Goal: Task Accomplishment & Management: Manage account settings

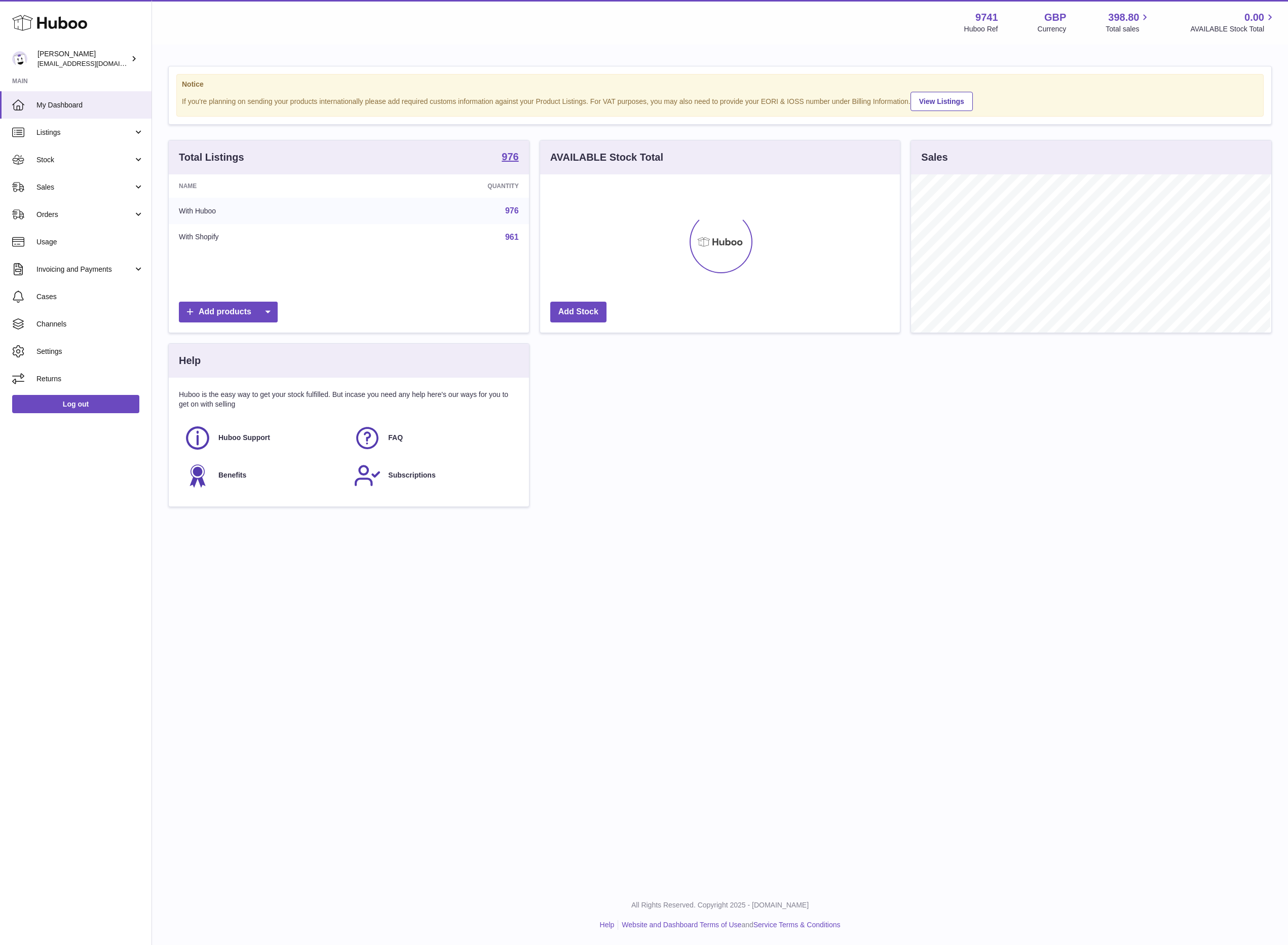
scroll to position [158, 360]
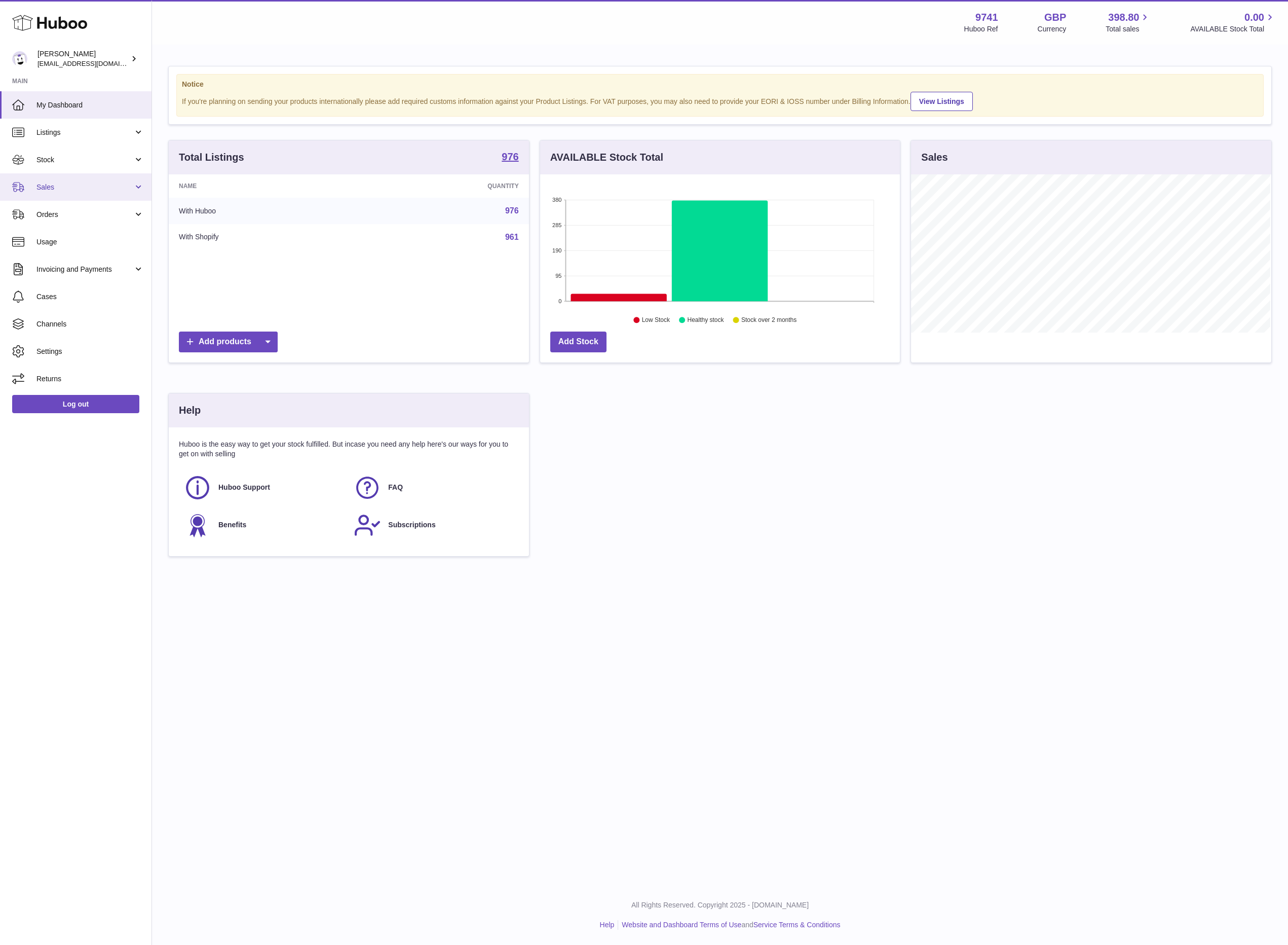
click at [57, 184] on span "Sales" at bounding box center [84, 187] width 97 height 10
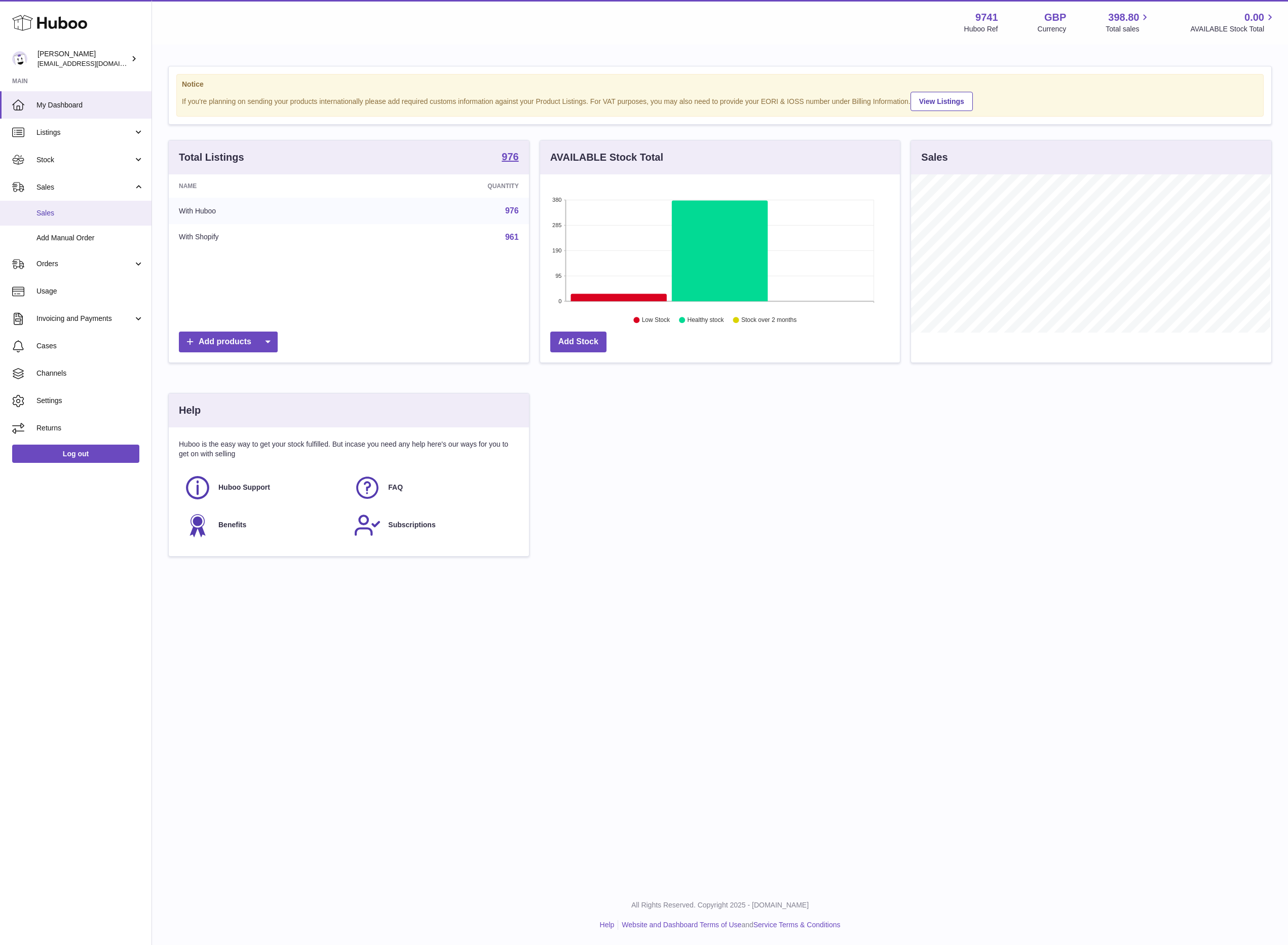
click at [72, 214] on span "Sales" at bounding box center [90, 213] width 107 height 10
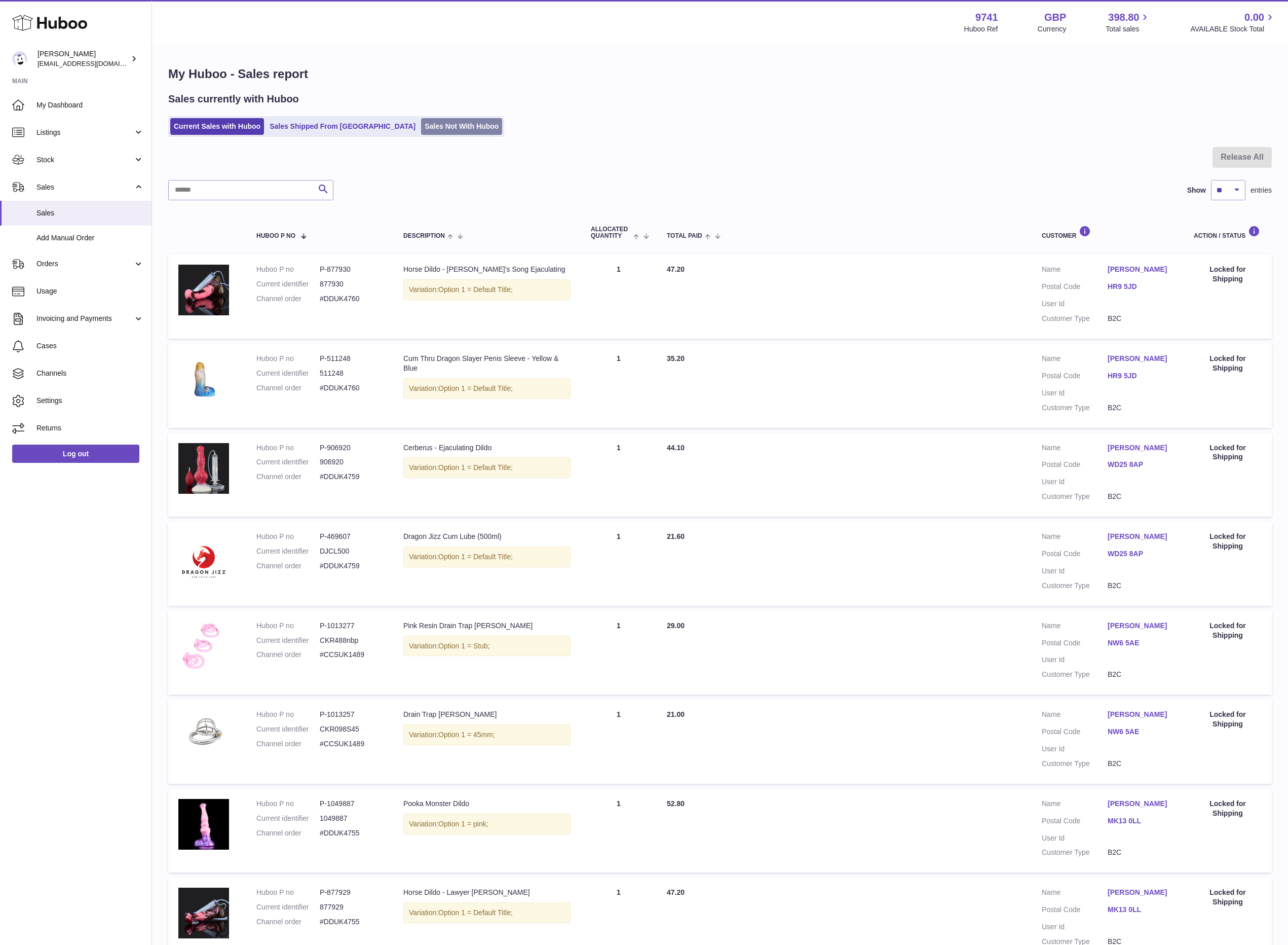
click at [421, 121] on link "Sales Not With Huboo" at bounding box center [462, 126] width 81 height 17
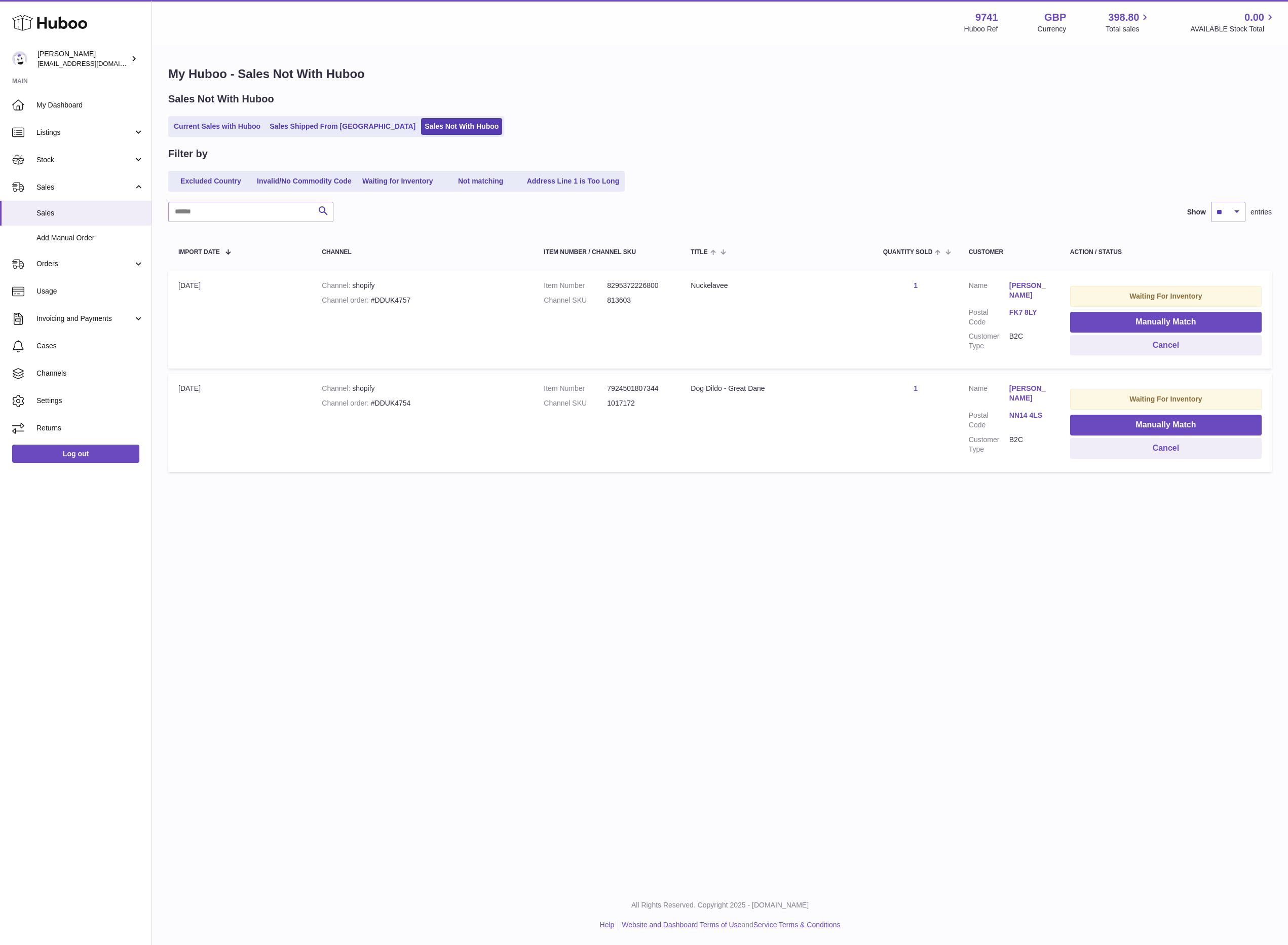
click at [644, 307] on dl "Item Number 8295372226800 Channel SKU 813603" at bounding box center [607, 295] width 127 height 29
drag, startPoint x: 746, startPoint y: 285, endPoint x: 687, endPoint y: 286, distance: 59.0
click at [691, 284] on div "Nuckelavee" at bounding box center [777, 286] width 172 height 10
copy div "Nuckelavee"
click at [1131, 320] on button "Manually Match" at bounding box center [1166, 322] width 191 height 21
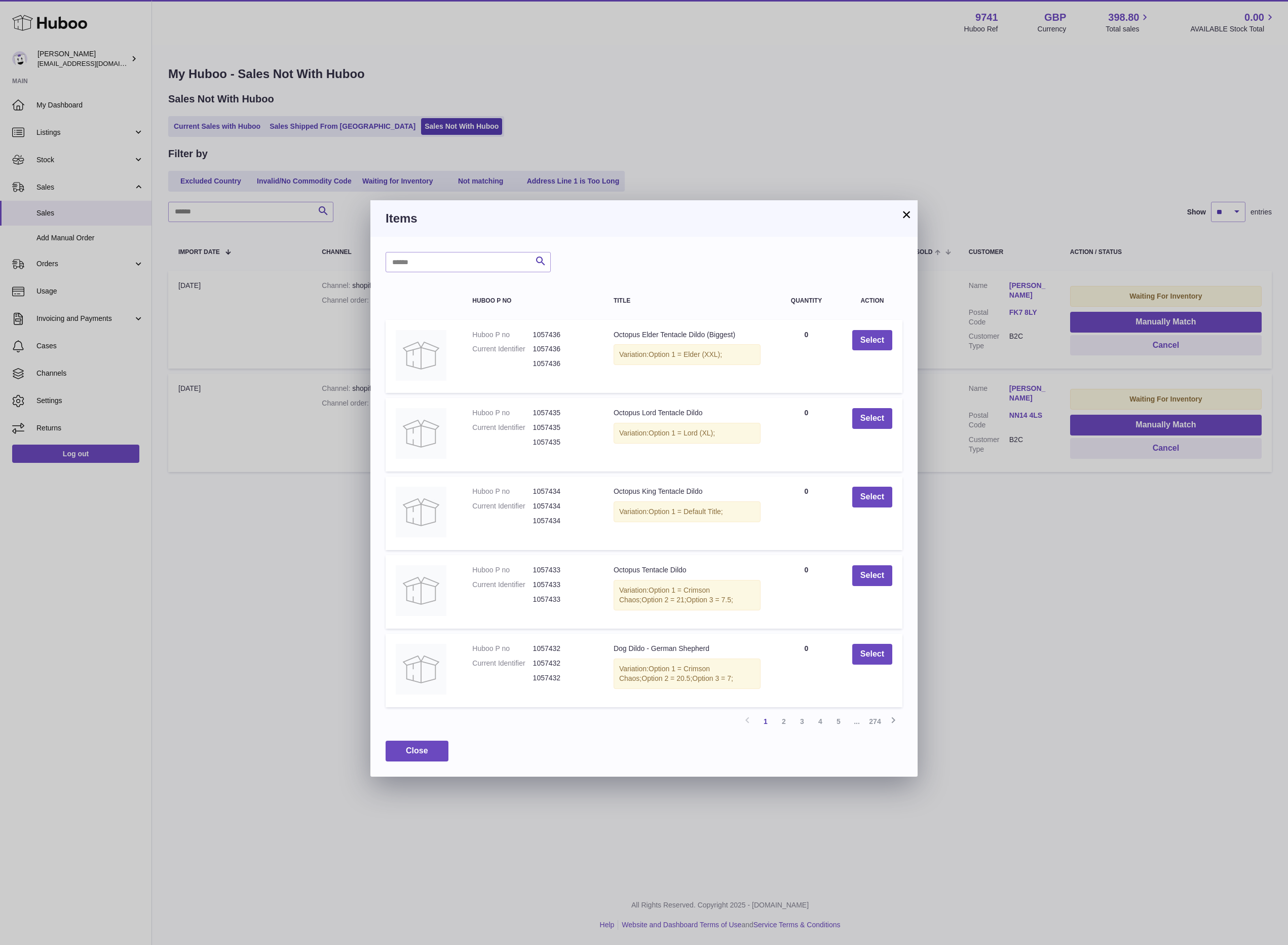
click at [763, 244] on div "Search Huboo P no Title Quantity Action Huboo P no 1057436 Current Identifier 1…" at bounding box center [644, 506] width 548 height 540
click at [427, 264] on input "text" at bounding box center [468, 262] width 165 height 20
paste input "**********"
type input "**********"
click at [656, 135] on div "**********" at bounding box center [644, 472] width 1288 height 945
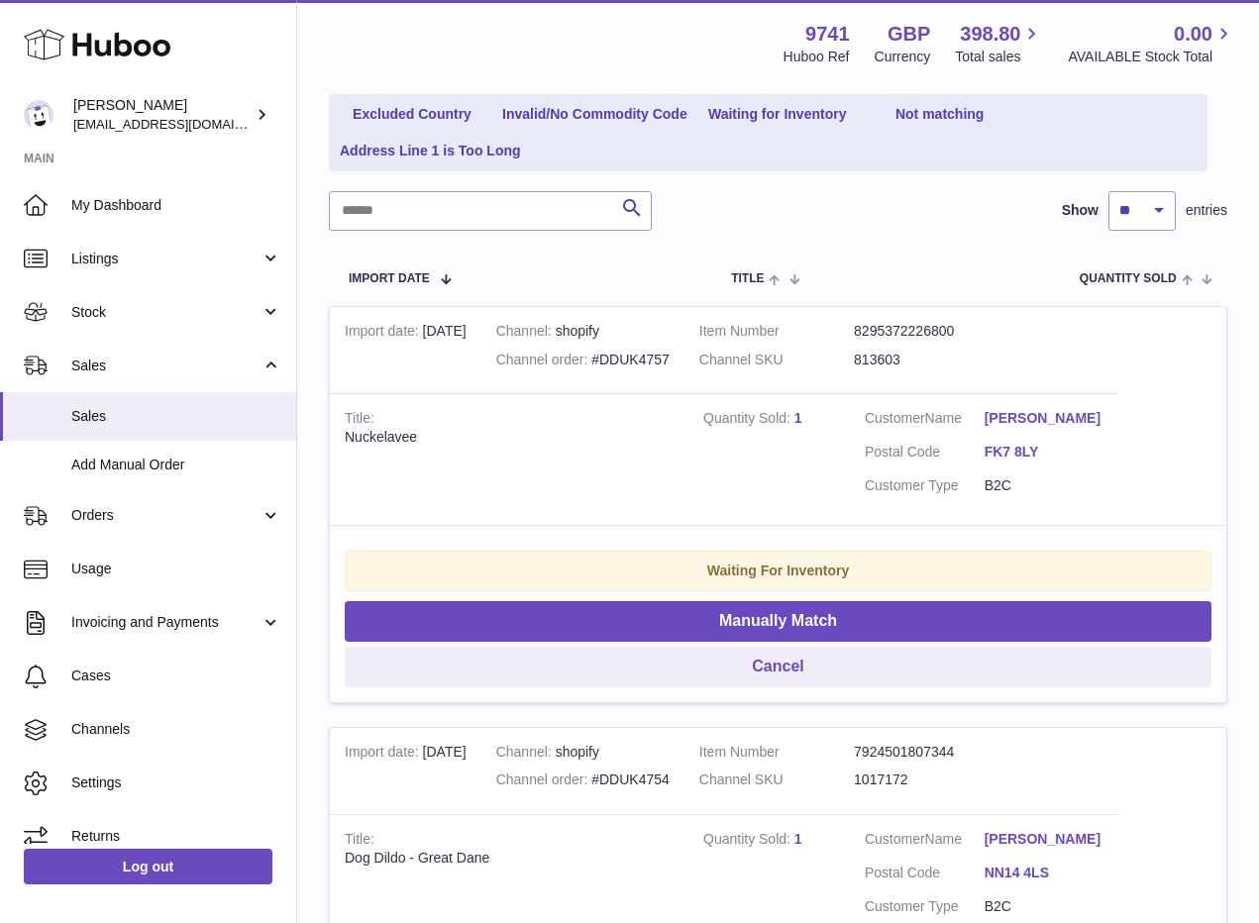
scroll to position [279, 0]
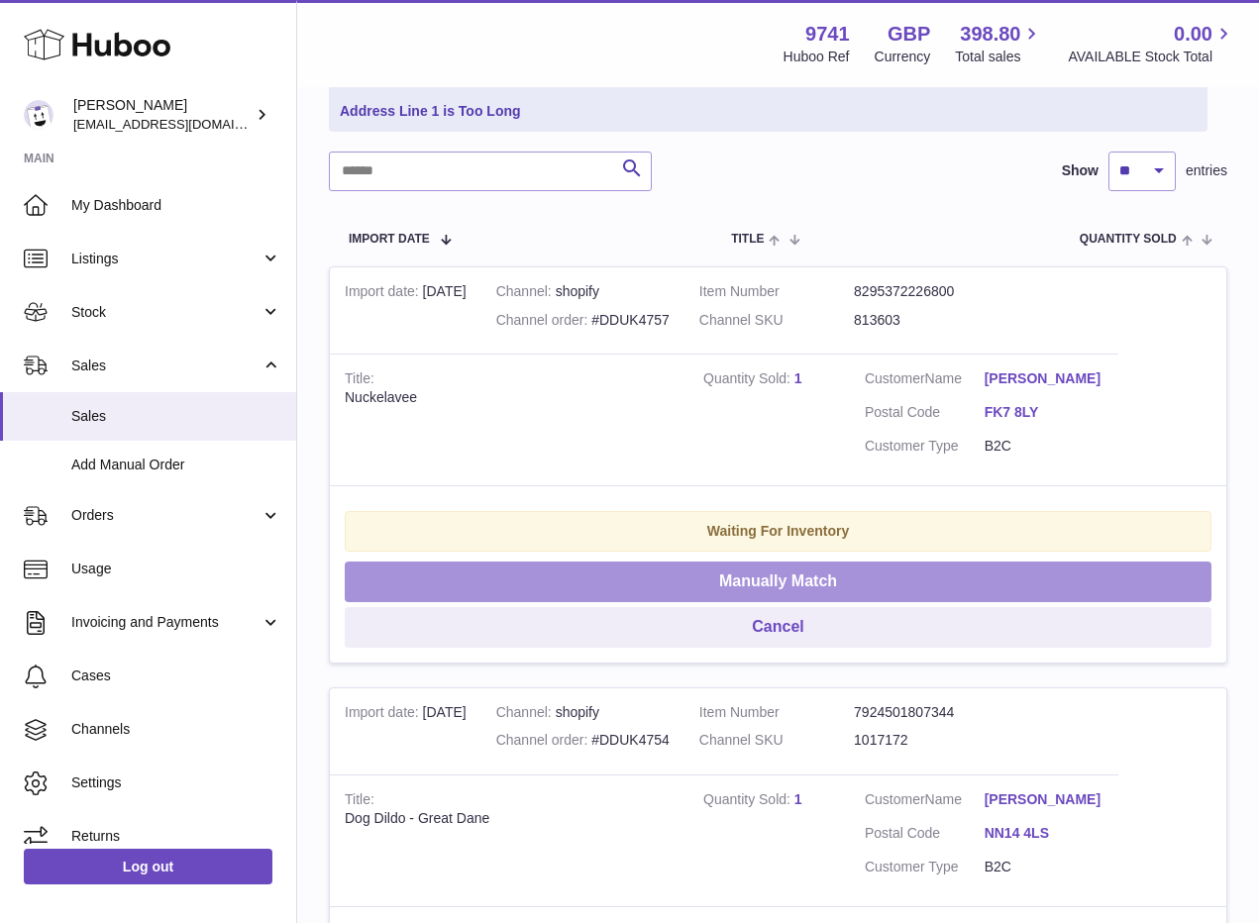
click at [781, 574] on button "Manually Match" at bounding box center [778, 582] width 867 height 41
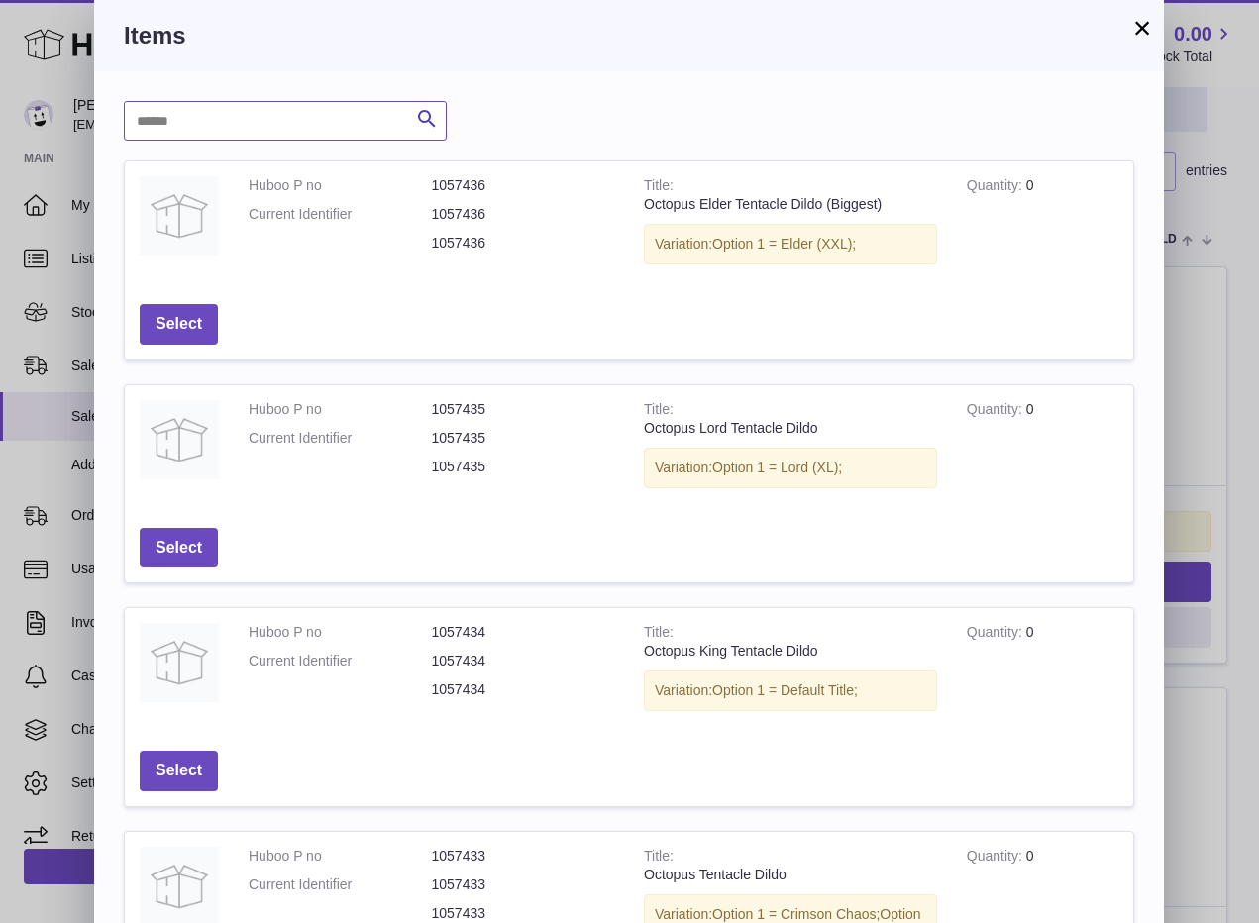
click at [336, 122] on input "text" at bounding box center [285, 121] width 323 height 40
paste input "**********"
type input "**********"
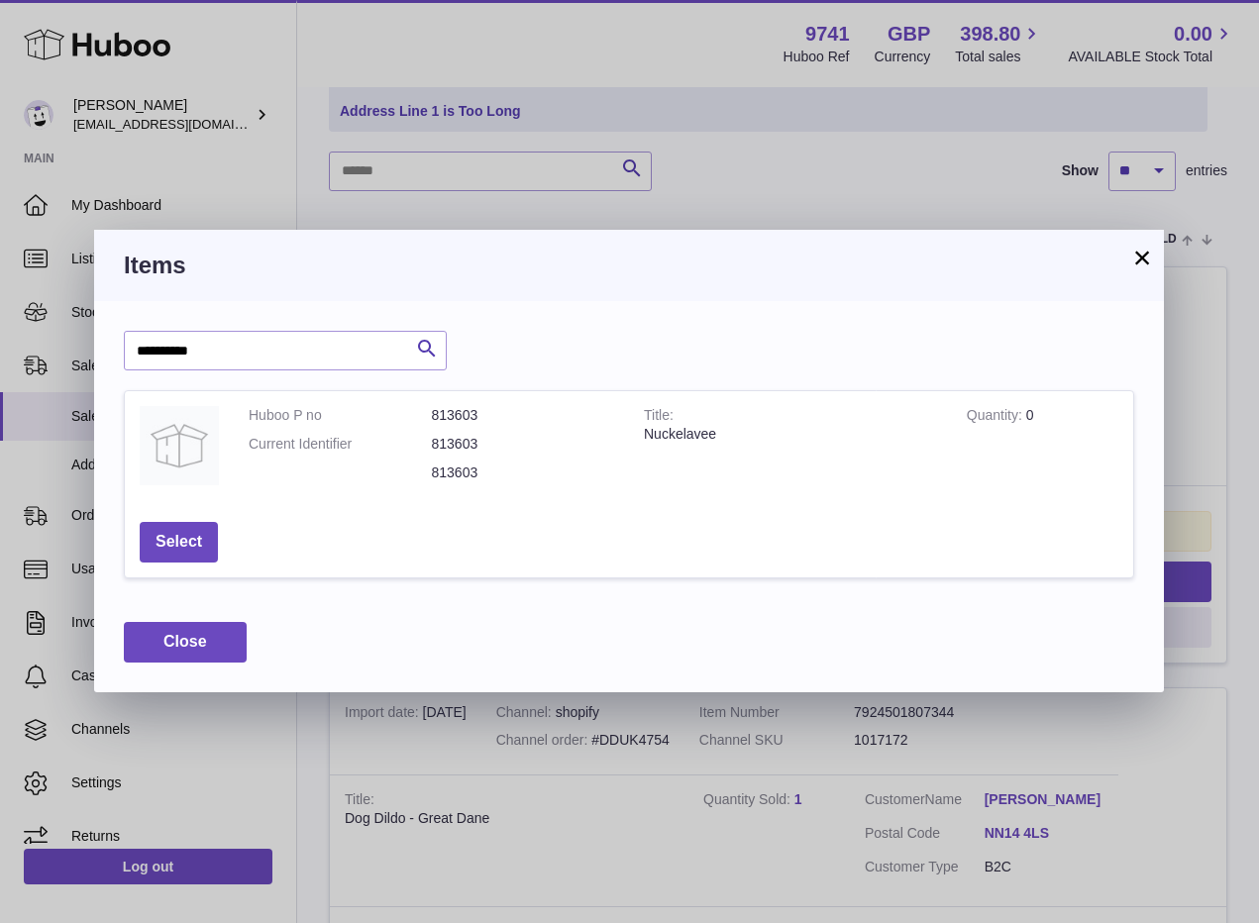
click at [1135, 259] on button "×" at bounding box center [1142, 258] width 24 height 24
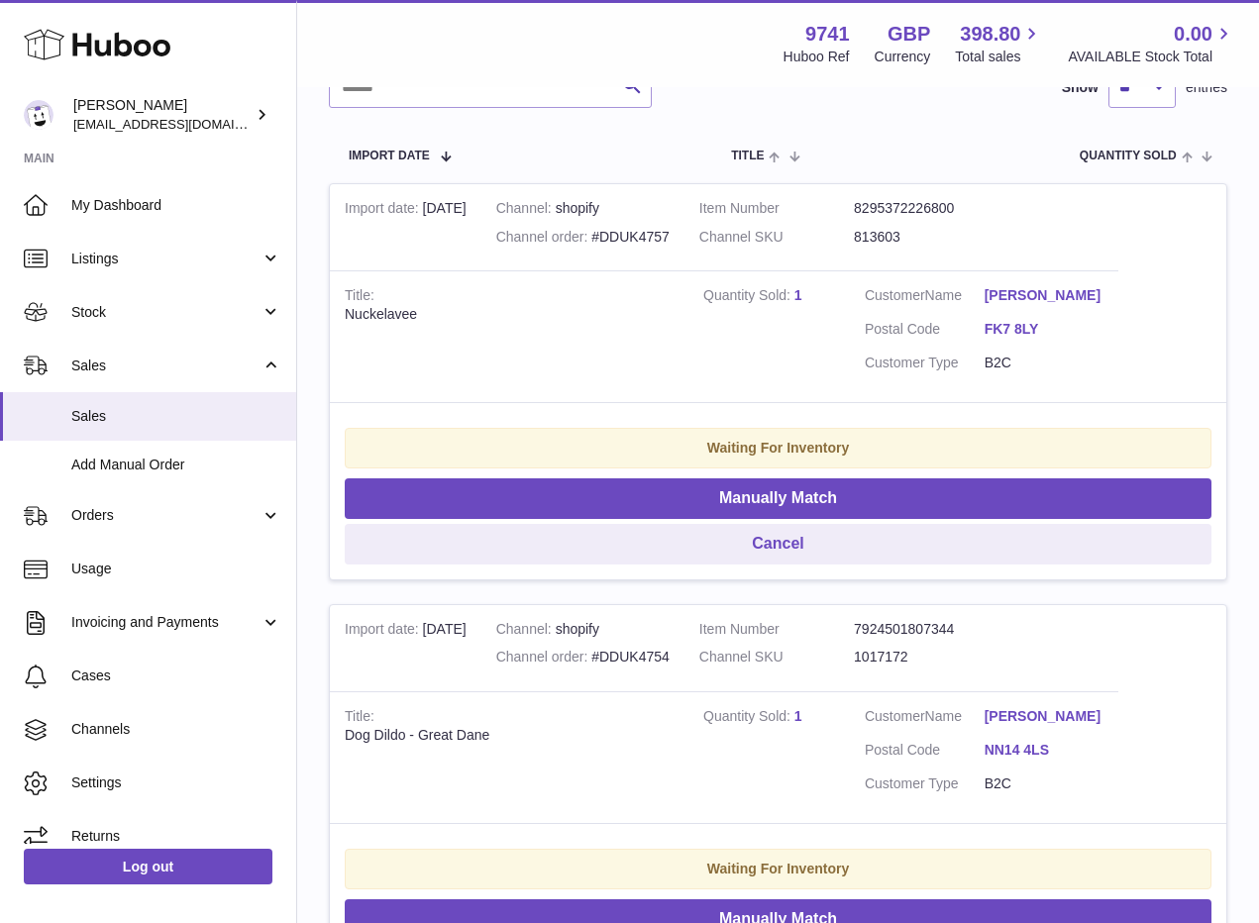
scroll to position [399, 0]
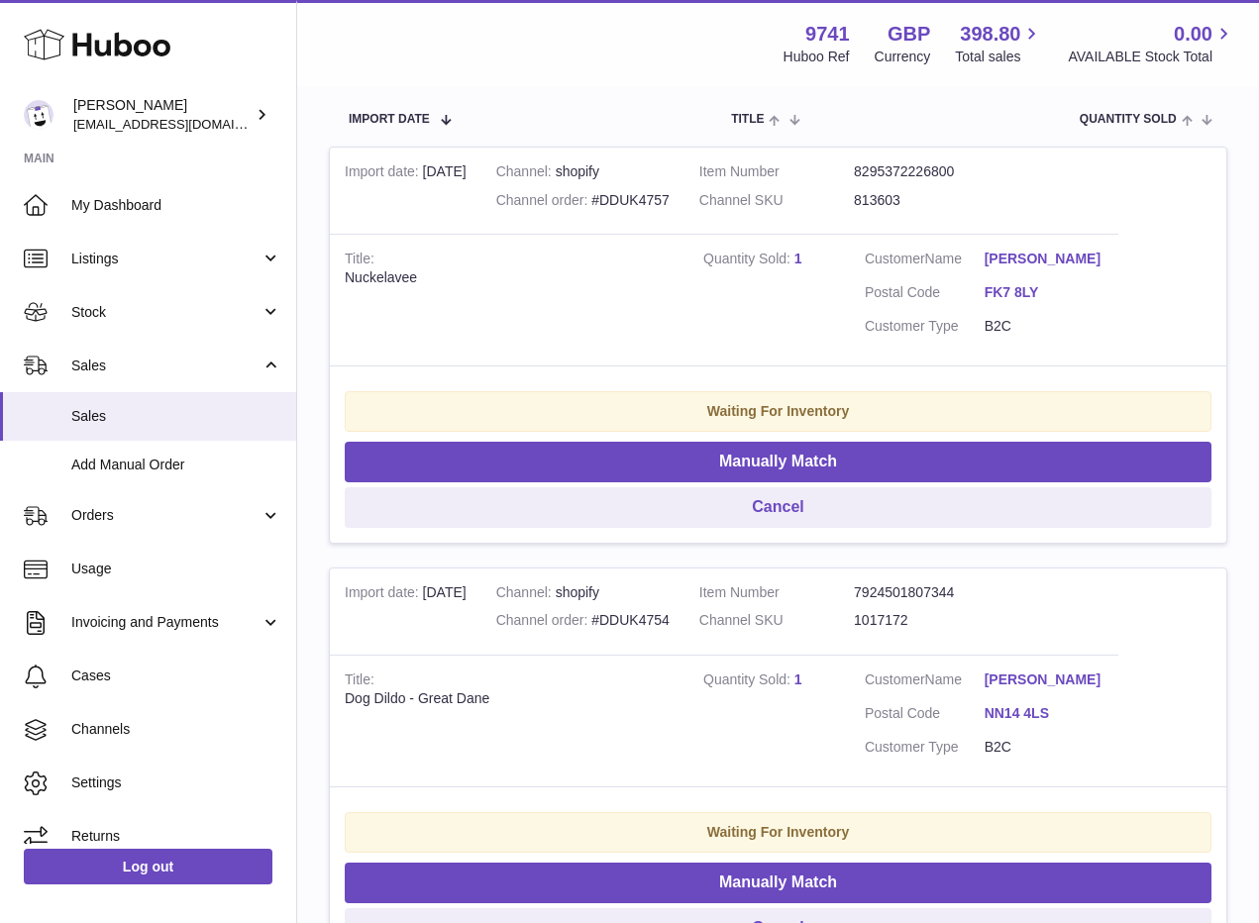
click at [556, 669] on td "Title Dog Dildo - Great Dane" at bounding box center [509, 721] width 358 height 132
drag, startPoint x: 532, startPoint y: 700, endPoint x: 306, endPoint y: 695, distance: 225.8
click at [306, 695] on div "My Huboo - Sales Not With Huboo Sales Not With Huboo Current Sales with Huboo S…" at bounding box center [778, 359] width 962 height 1338
click at [525, 680] on td "Title Dog Dildo - Great Dane" at bounding box center [509, 721] width 358 height 132
drag, startPoint x: 506, startPoint y: 691, endPoint x: 421, endPoint y: 696, distance: 85.3
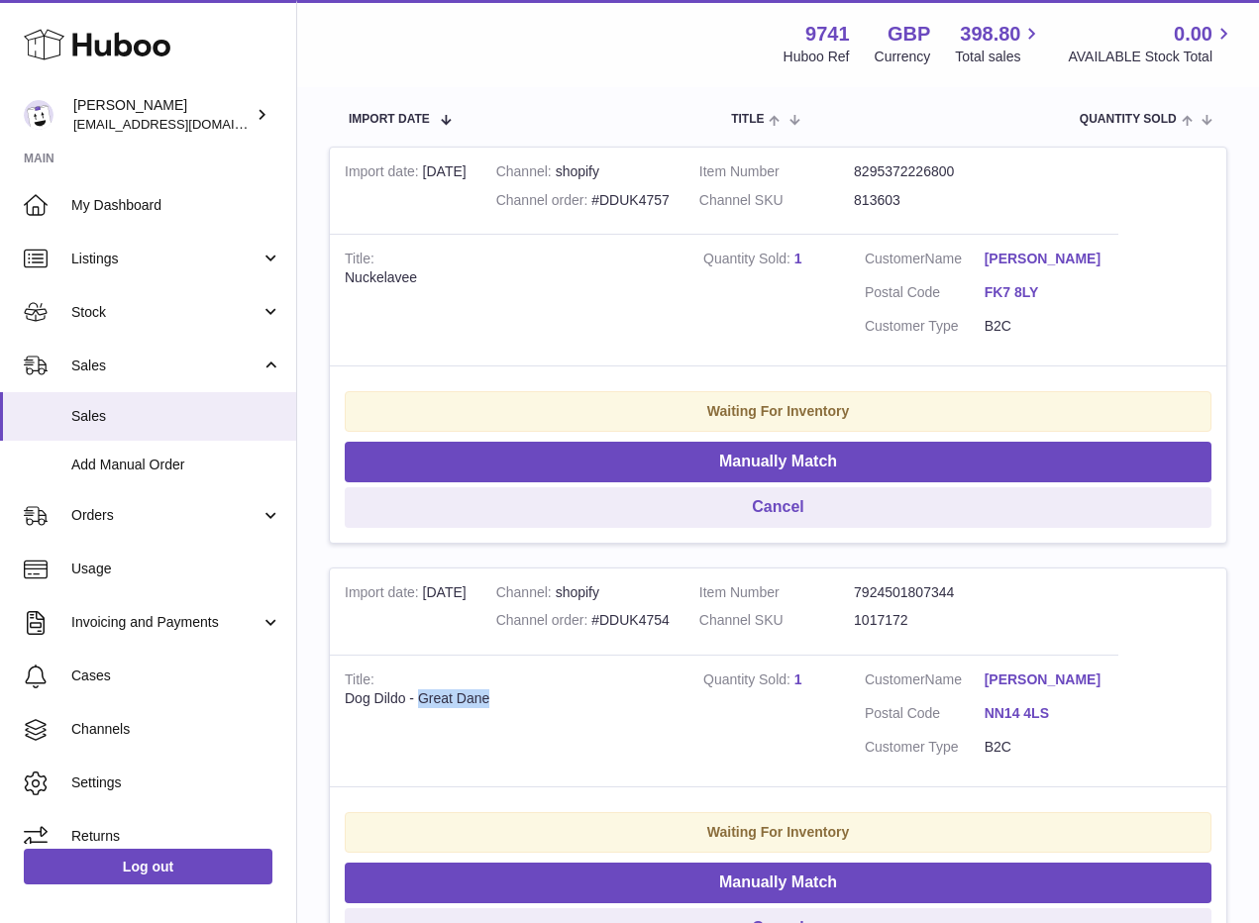
click at [422, 697] on div "Dog Dildo - Great Dane" at bounding box center [509, 698] width 329 height 19
copy div "Great Dane"
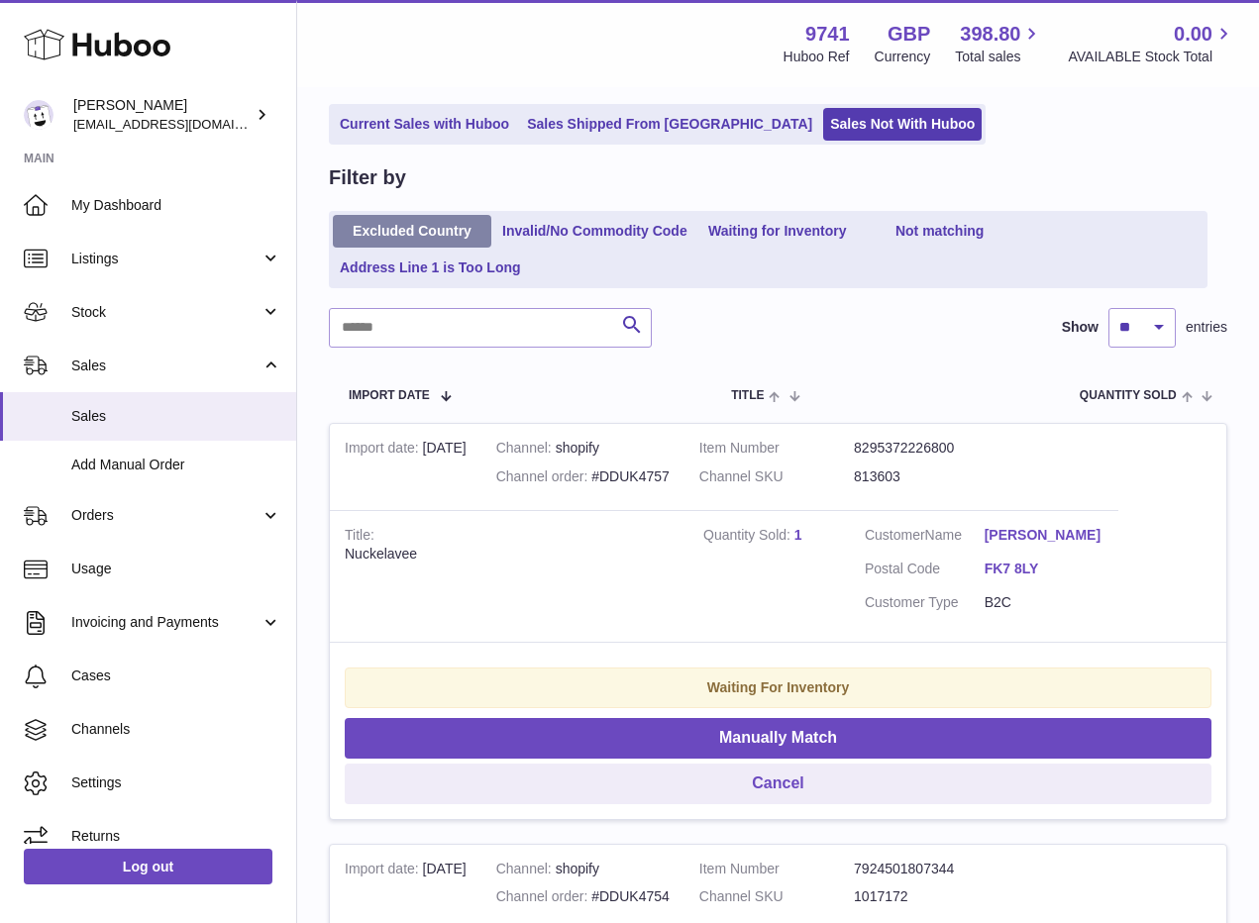
scroll to position [10, 0]
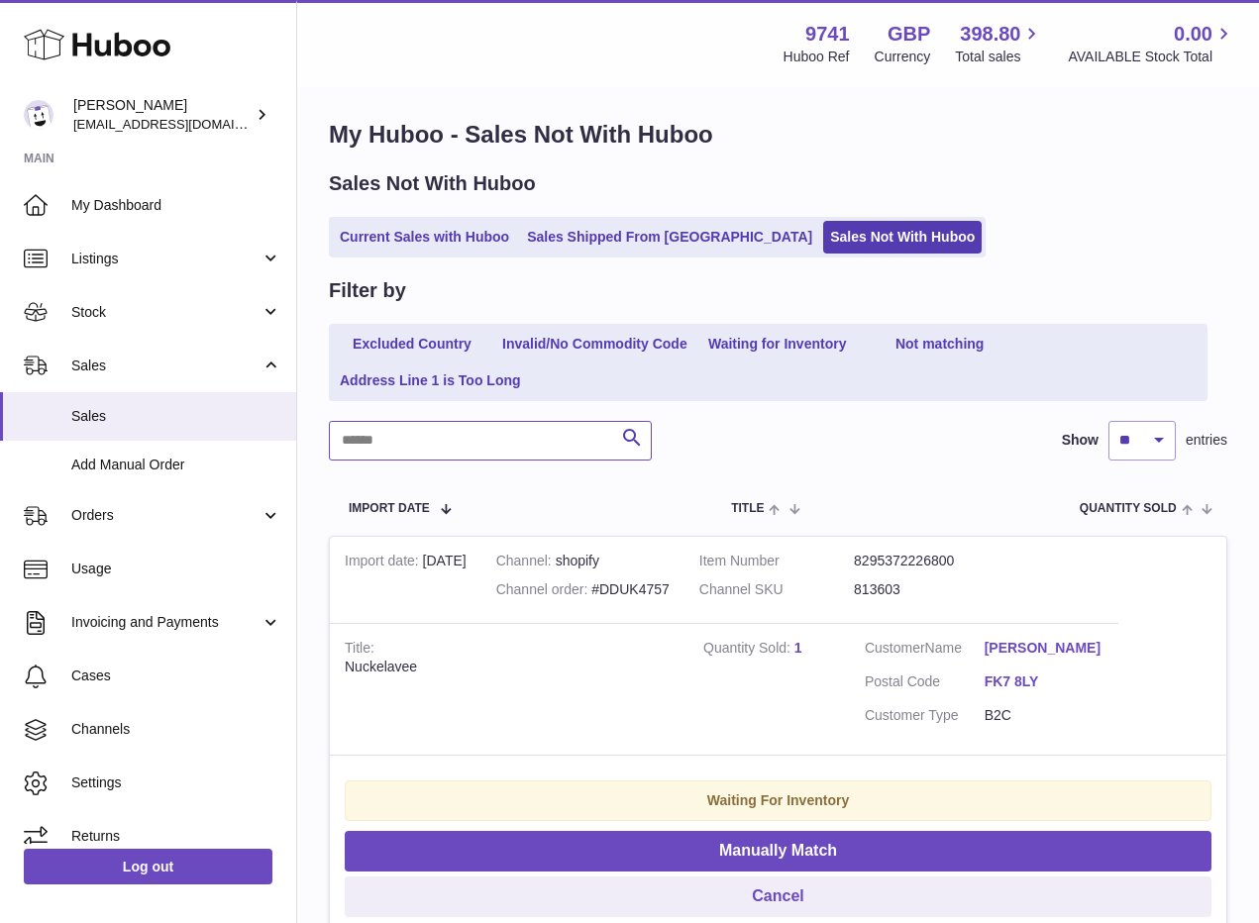
click at [424, 440] on input "text" at bounding box center [490, 441] width 323 height 40
paste input "**********"
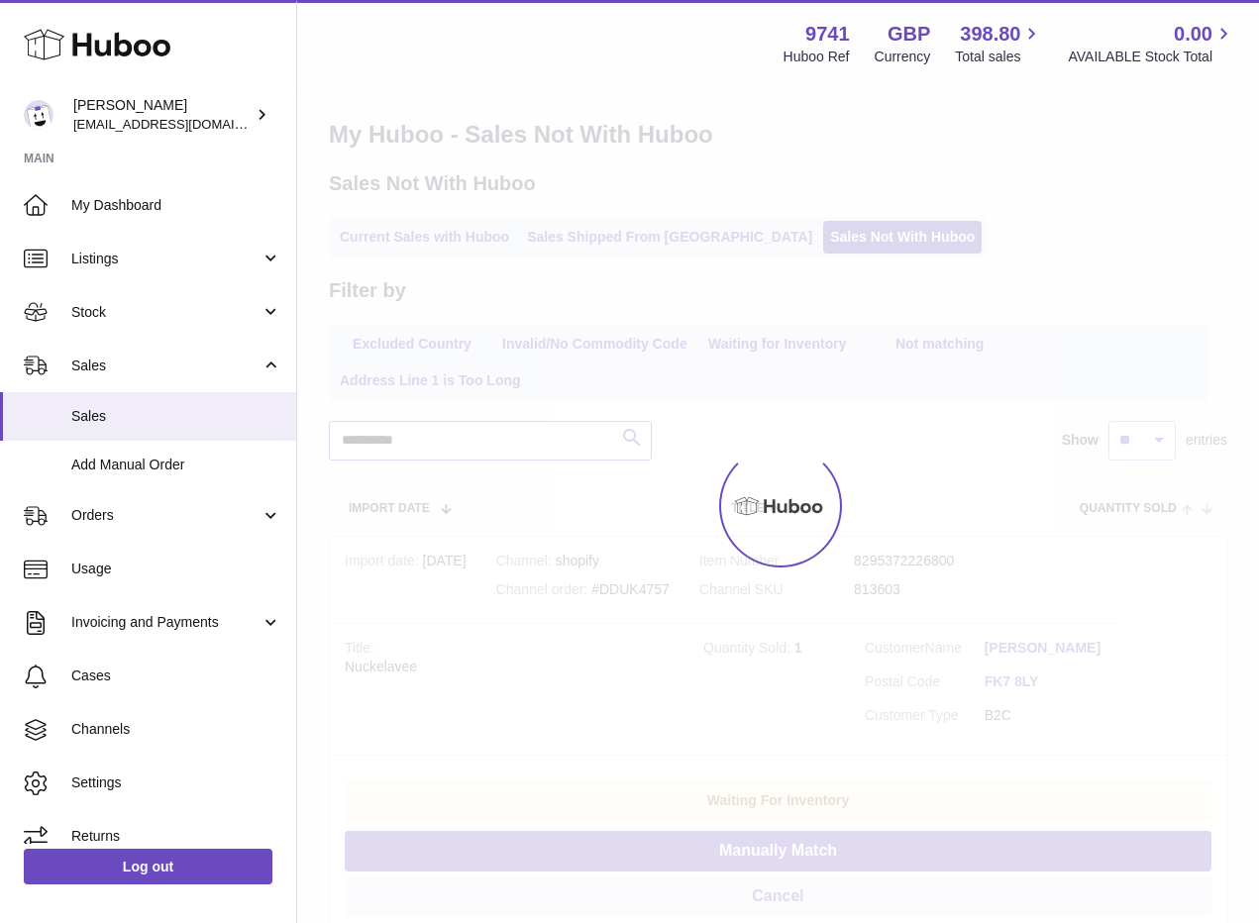
type input "**********"
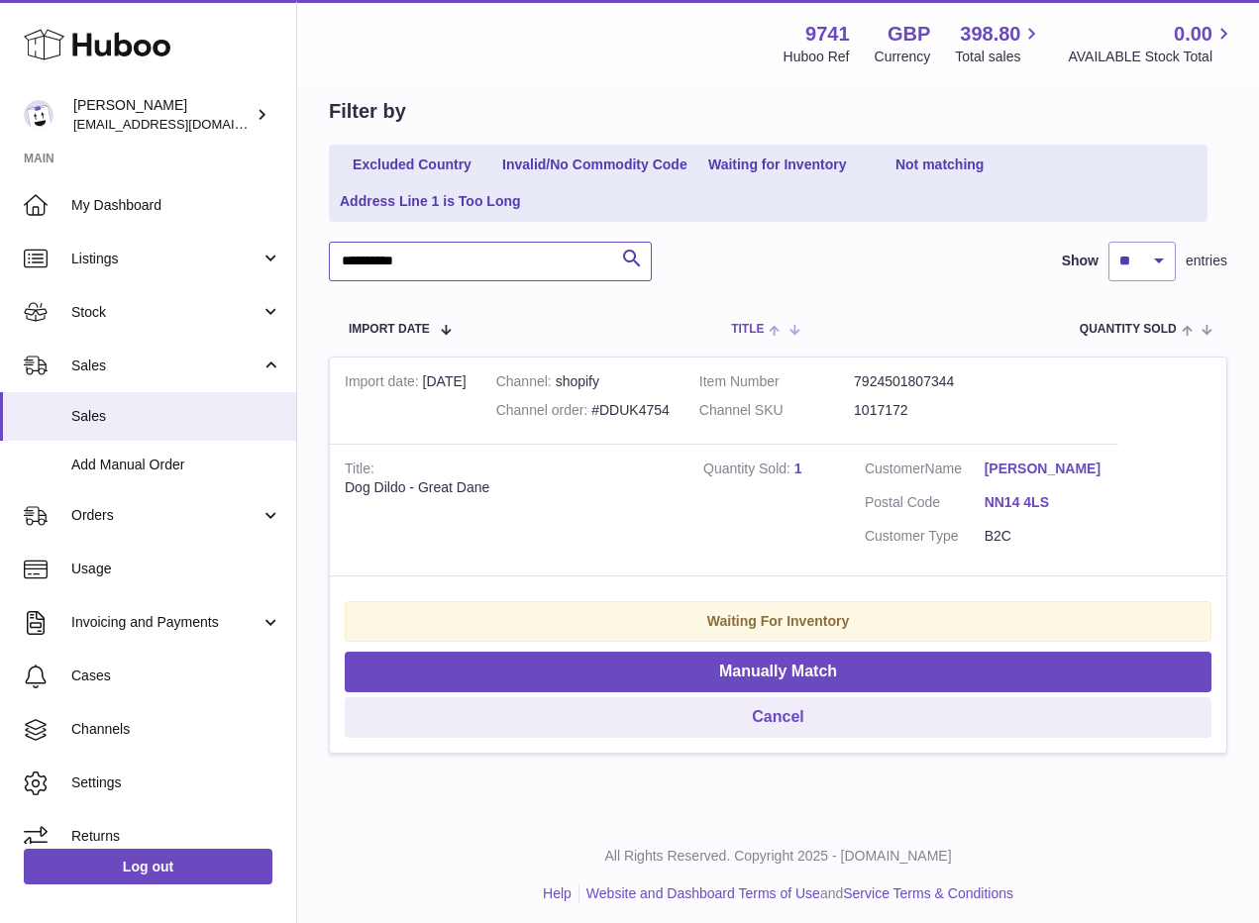
scroll to position [199, 0]
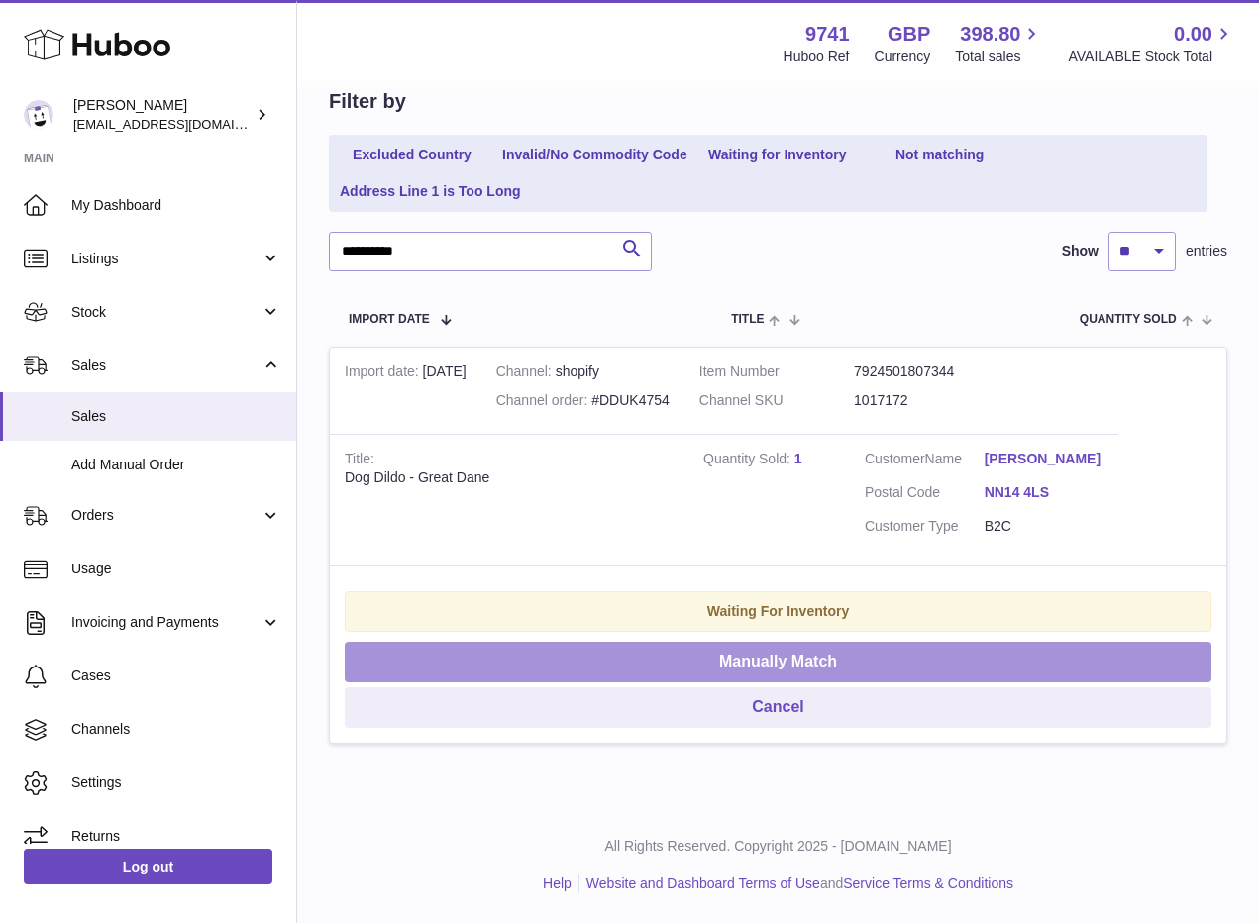
click at [738, 653] on button "Manually Match" at bounding box center [778, 662] width 867 height 41
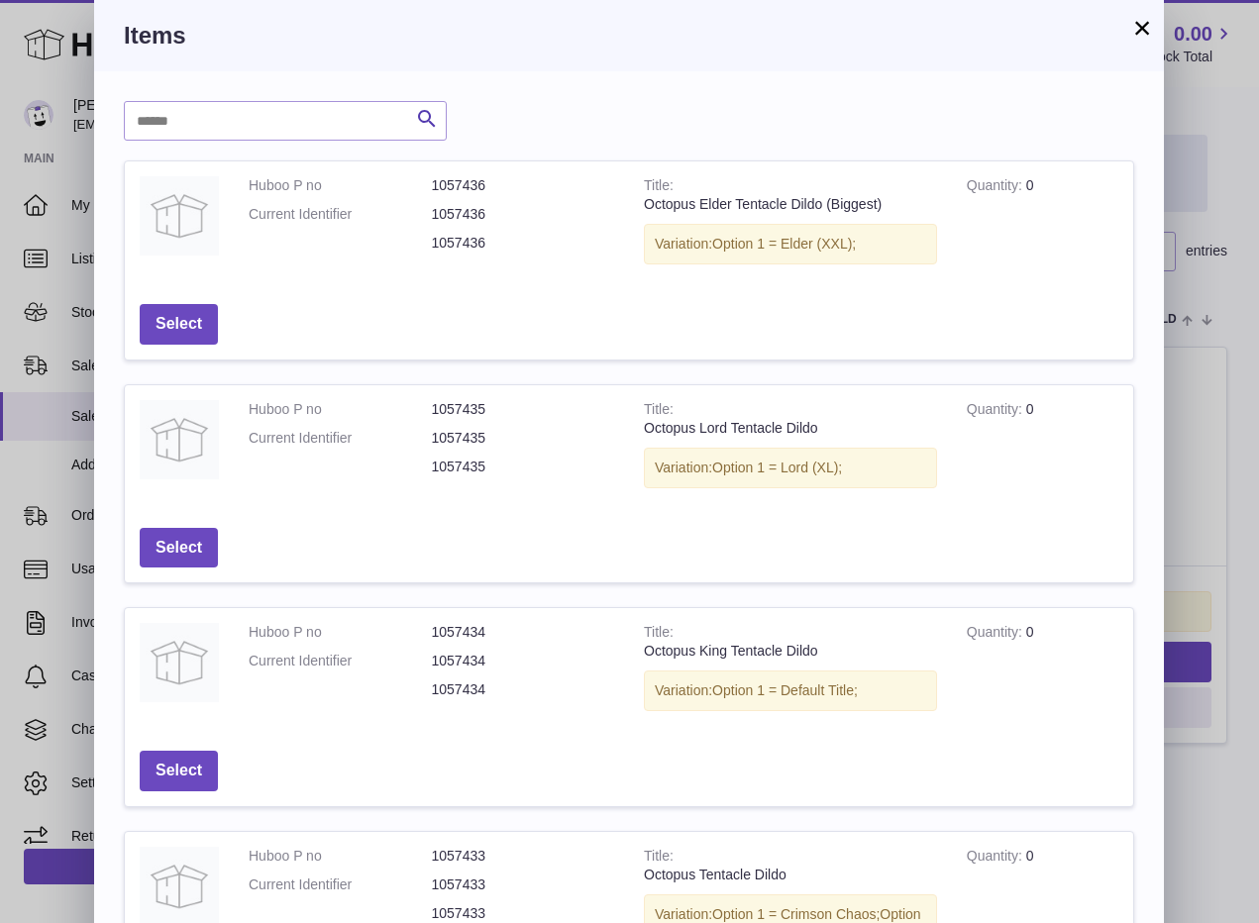
click at [333, 140] on div "Search Huboo P no Title Quantity Action Huboo P no 1057436 Current Identifier 1…" at bounding box center [629, 755] width 1070 height 1369
click at [337, 126] on input "text" at bounding box center [285, 121] width 323 height 40
paste input "**********"
type input "**********"
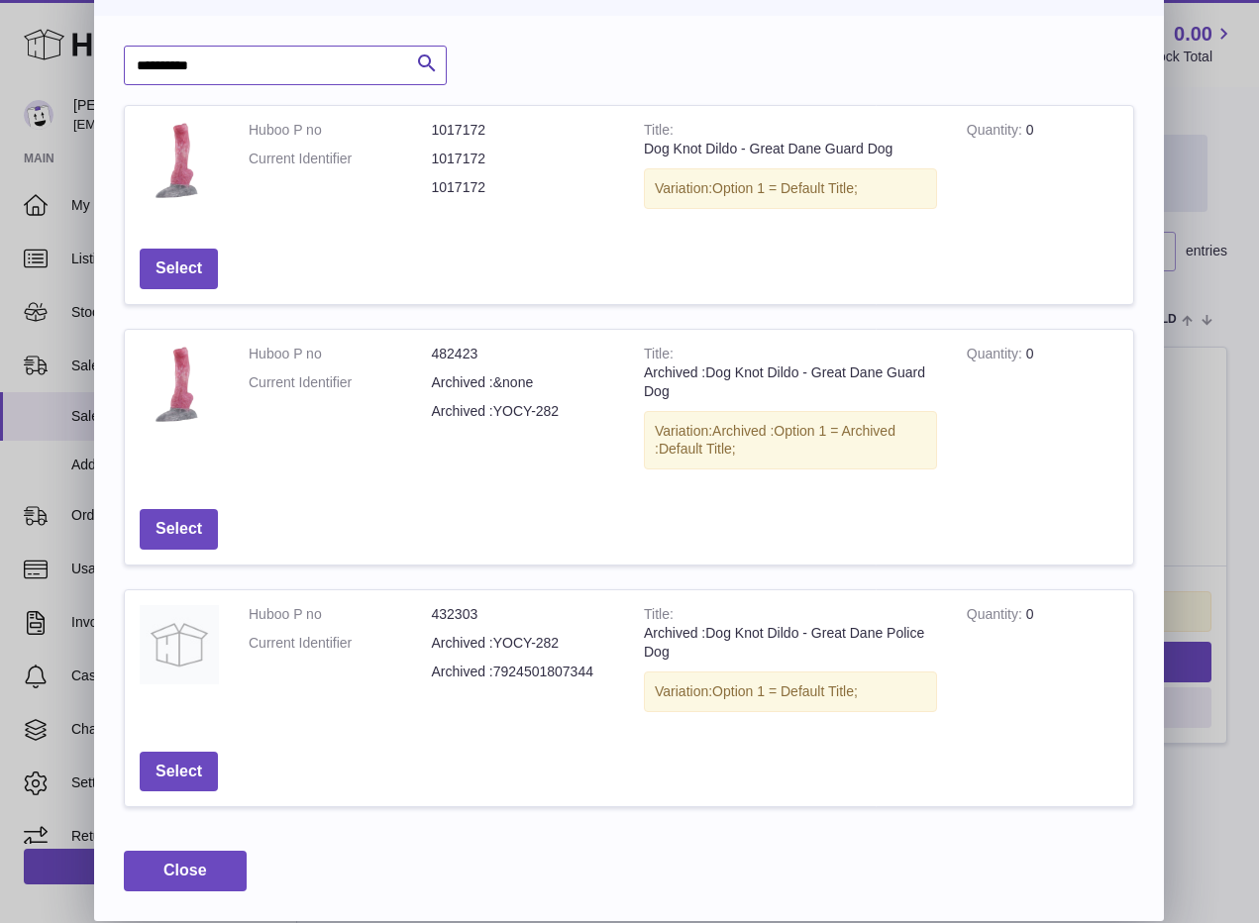
scroll to position [0, 0]
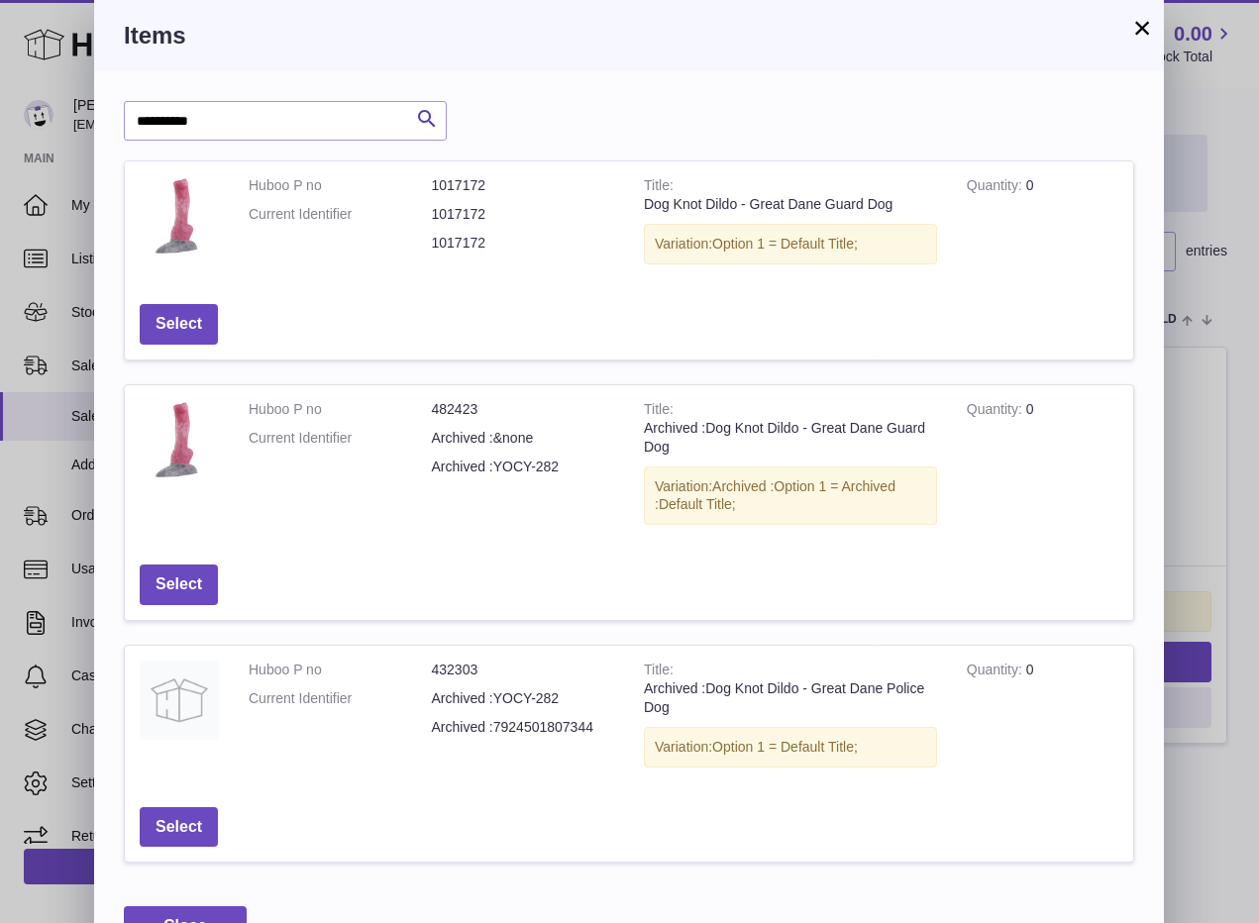
click at [1141, 29] on button "×" at bounding box center [1142, 28] width 24 height 24
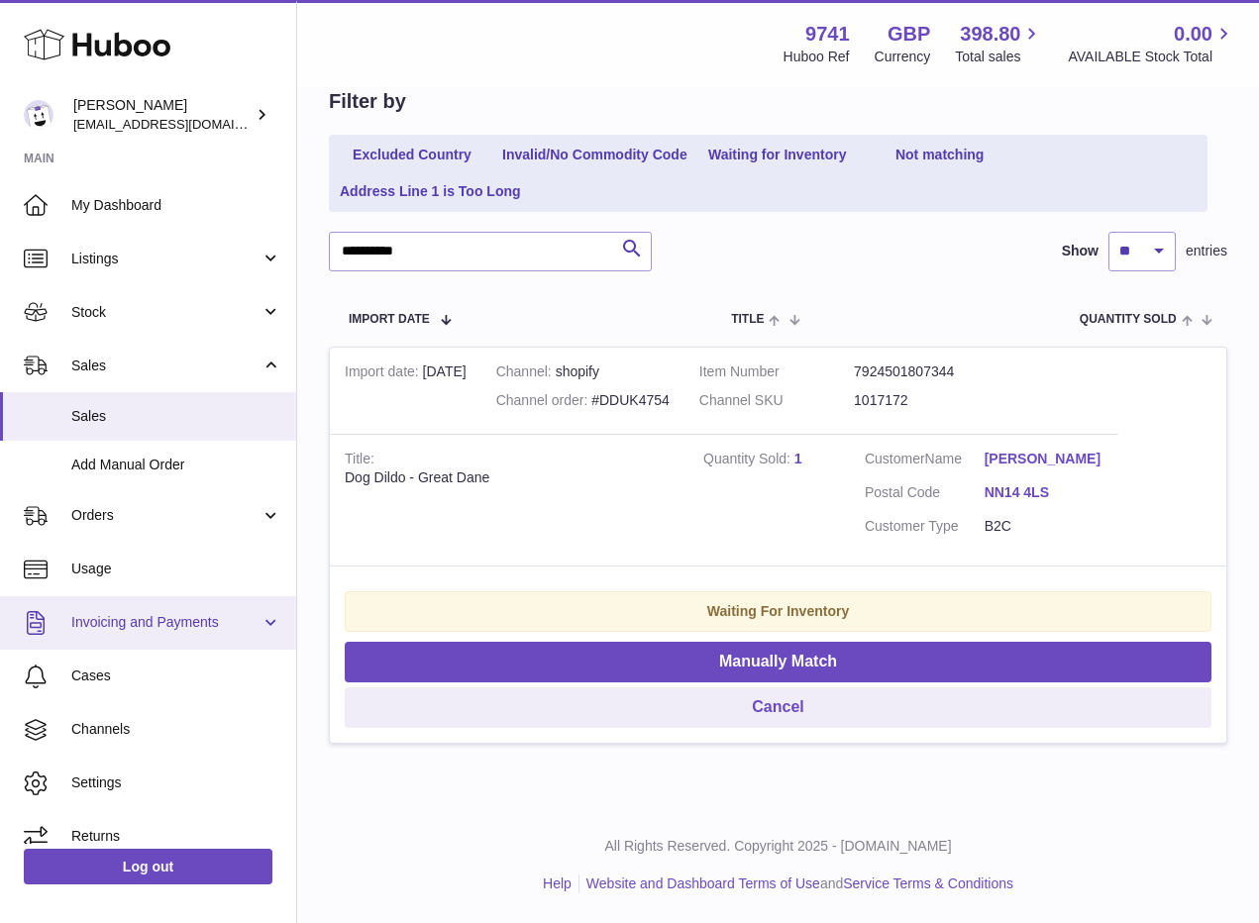
scroll to position [20, 0]
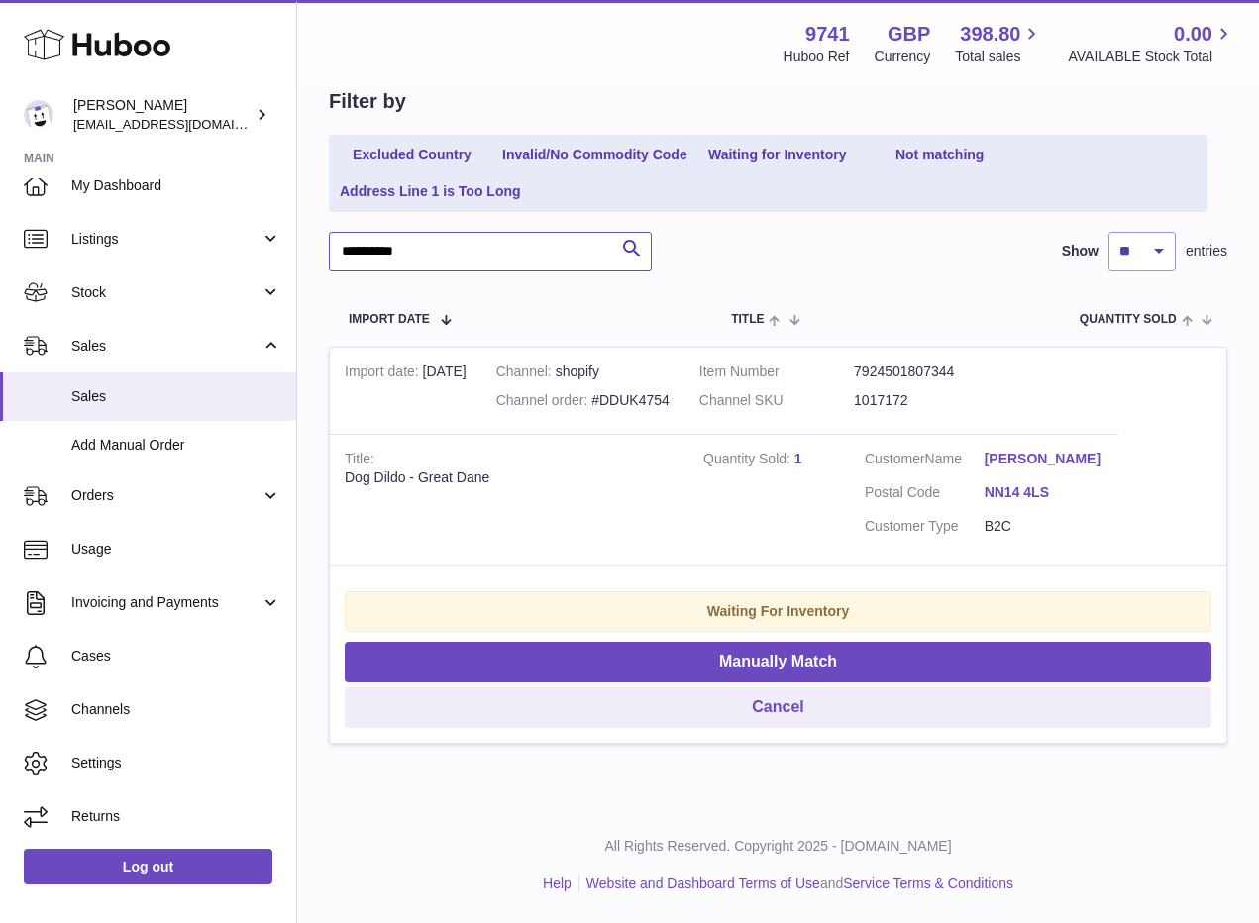
drag, startPoint x: 479, startPoint y: 261, endPoint x: 335, endPoint y: 251, distance: 145.0
click at [335, 251] on input "**********" at bounding box center [490, 252] width 323 height 40
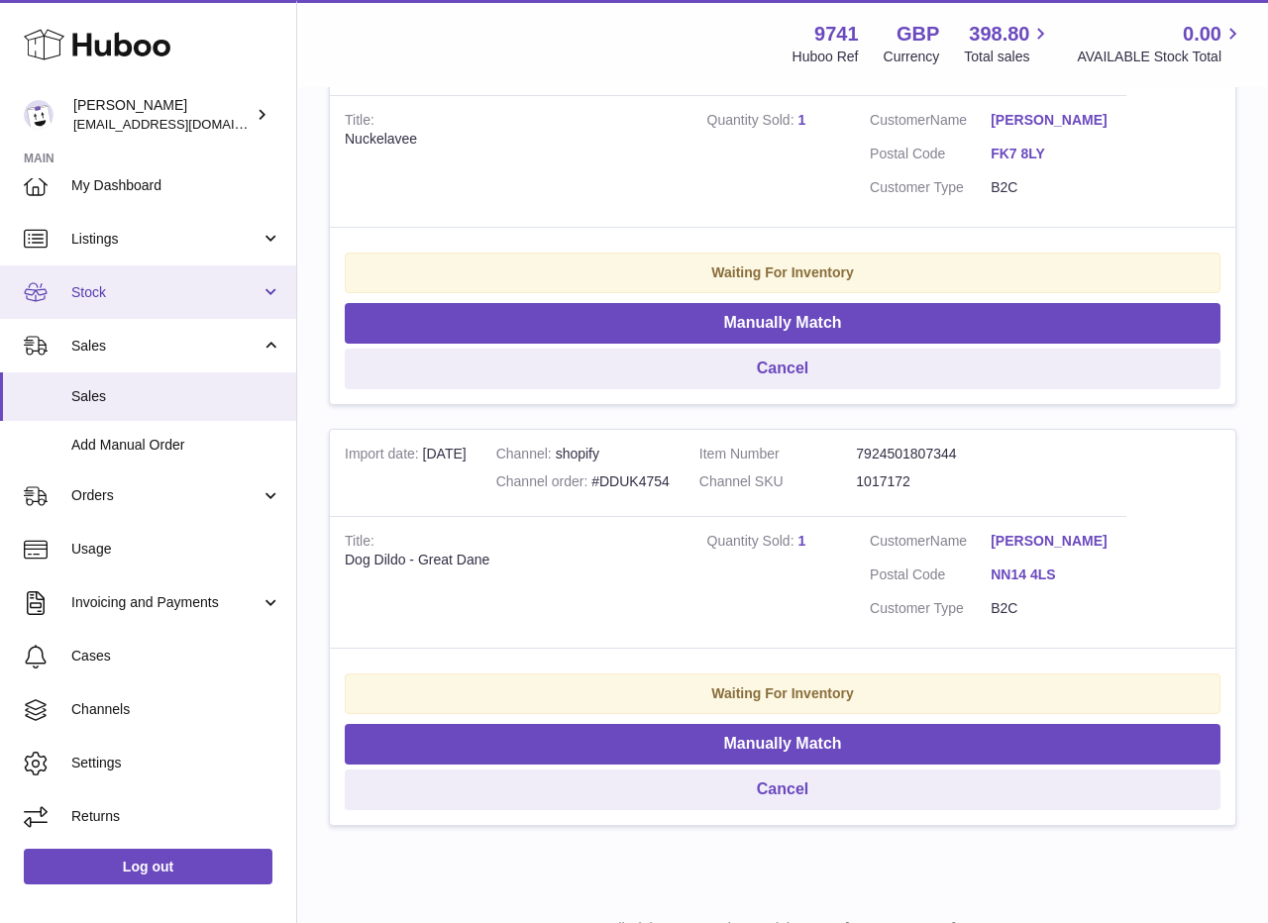
scroll to position [620, 0]
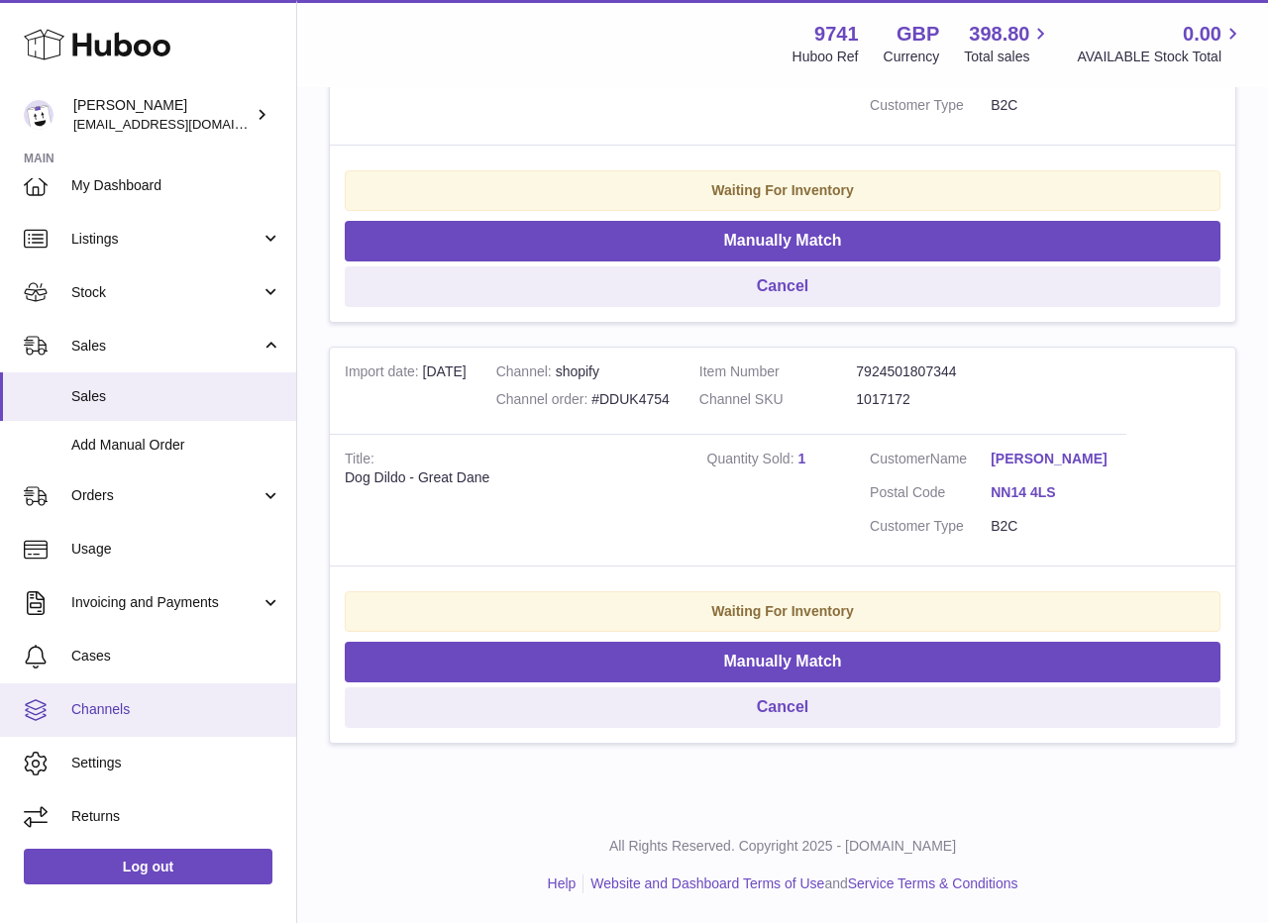
click at [112, 714] on span "Channels" at bounding box center [176, 709] width 210 height 19
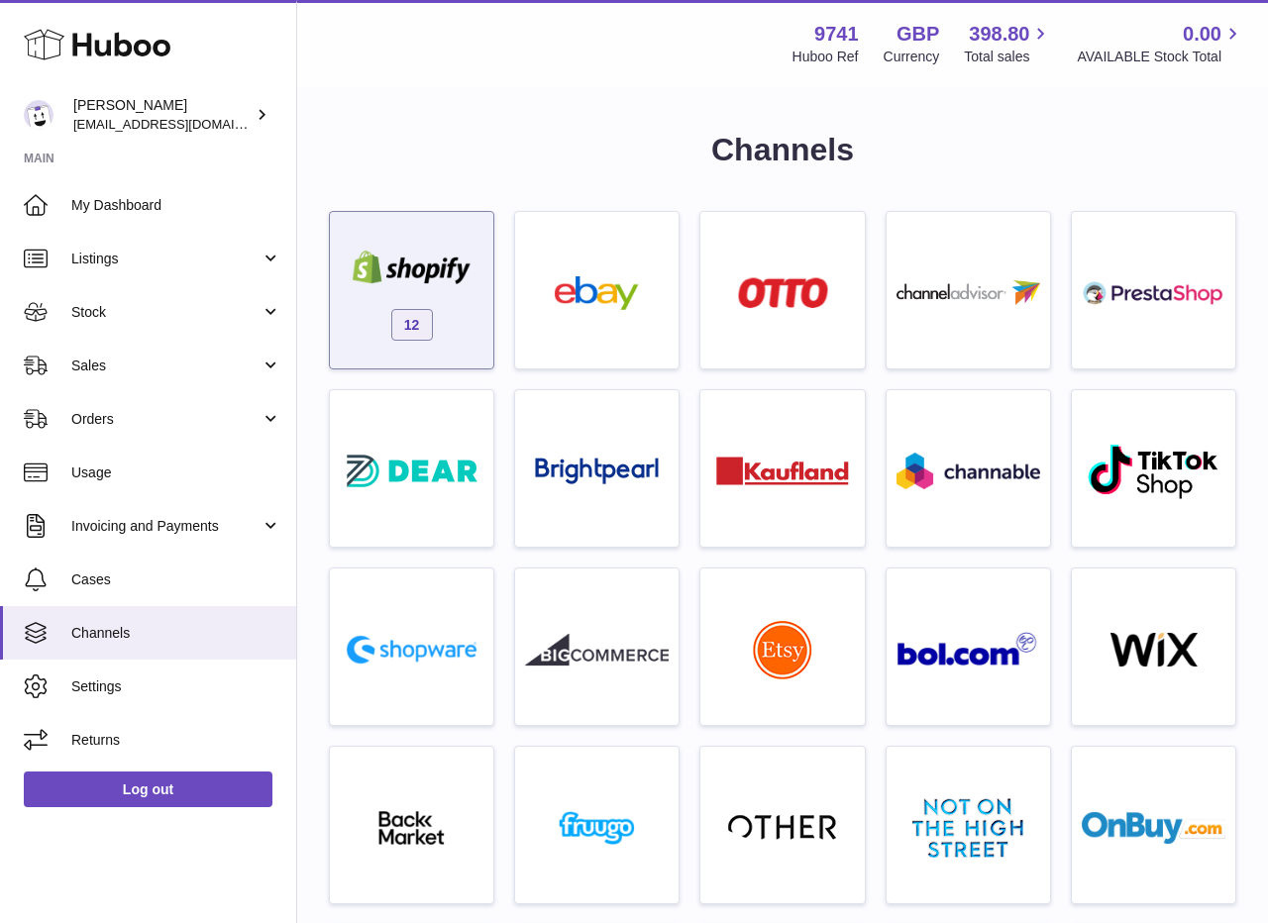
click at [433, 288] on div at bounding box center [412, 270] width 144 height 39
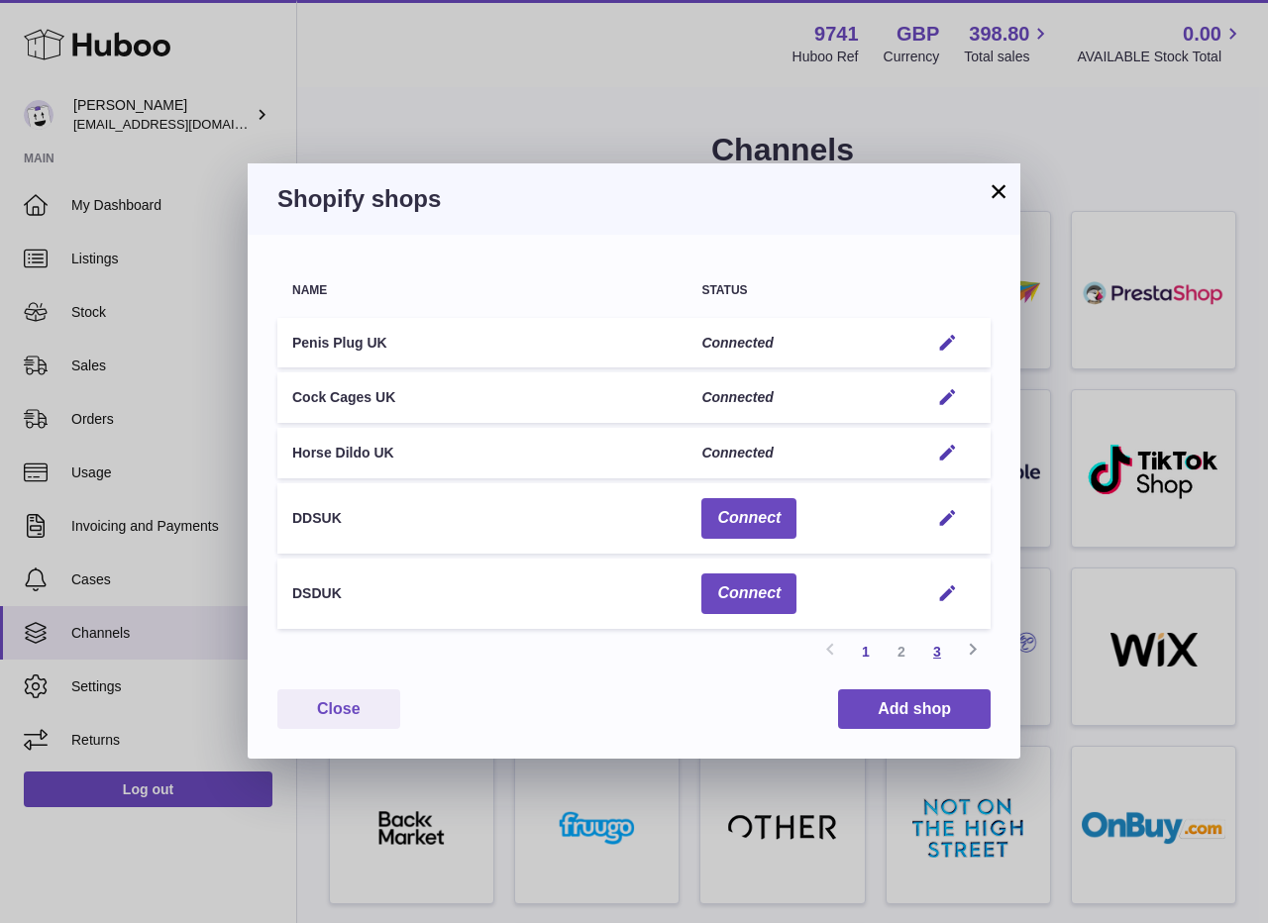
click at [931, 652] on link "3" at bounding box center [937, 652] width 36 height 36
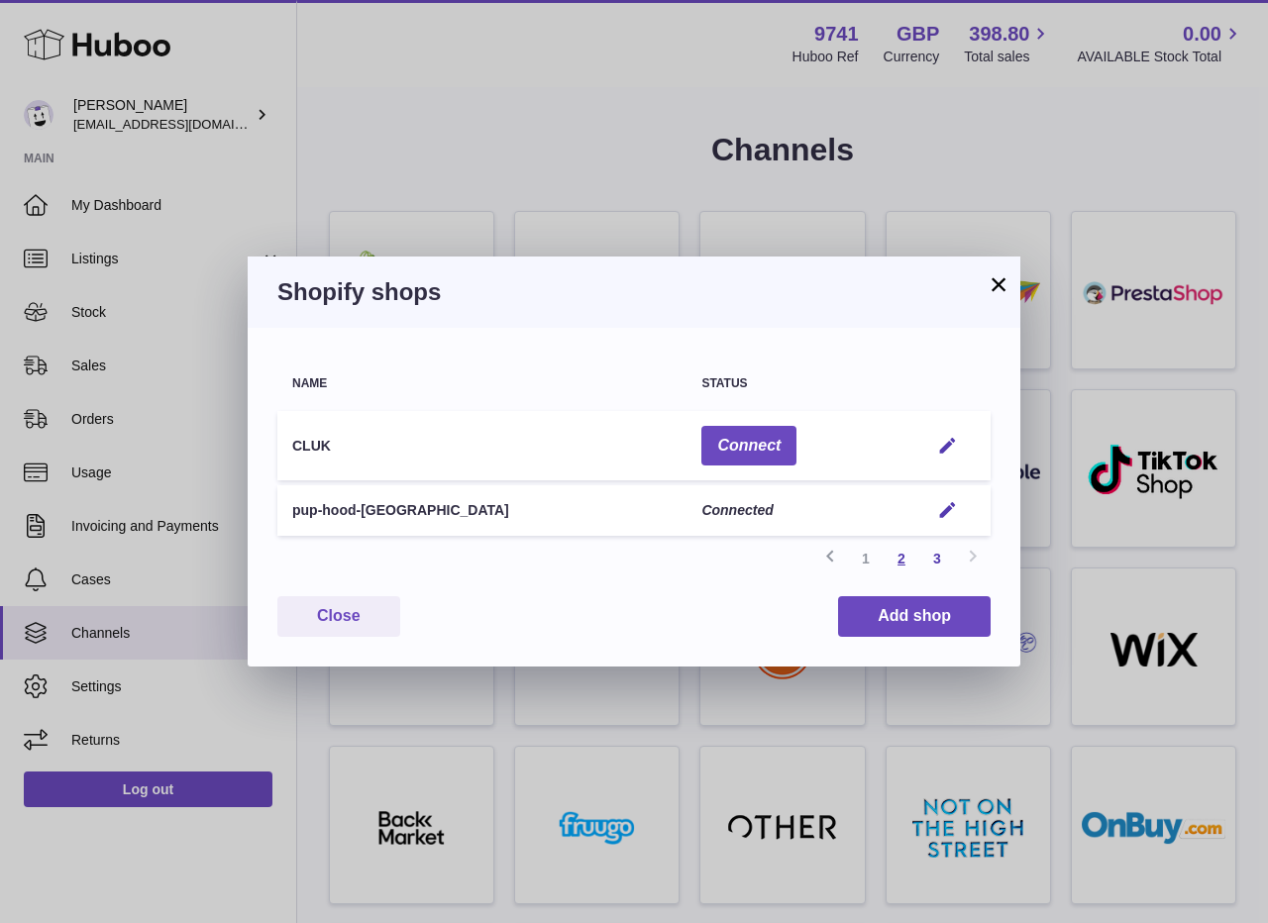
click at [901, 553] on link "2" at bounding box center [901, 559] width 36 height 36
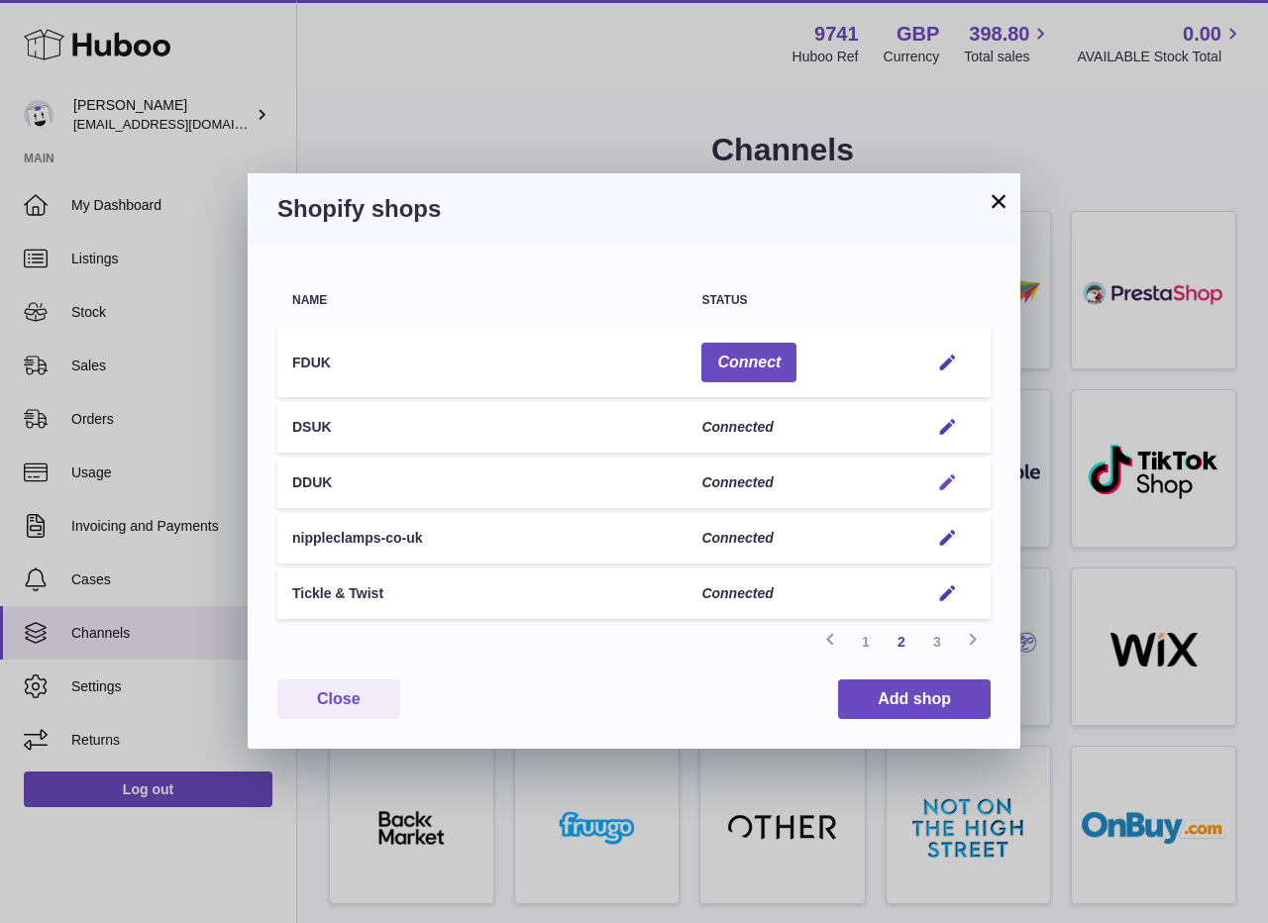
click at [950, 481] on em "button" at bounding box center [947, 482] width 21 height 21
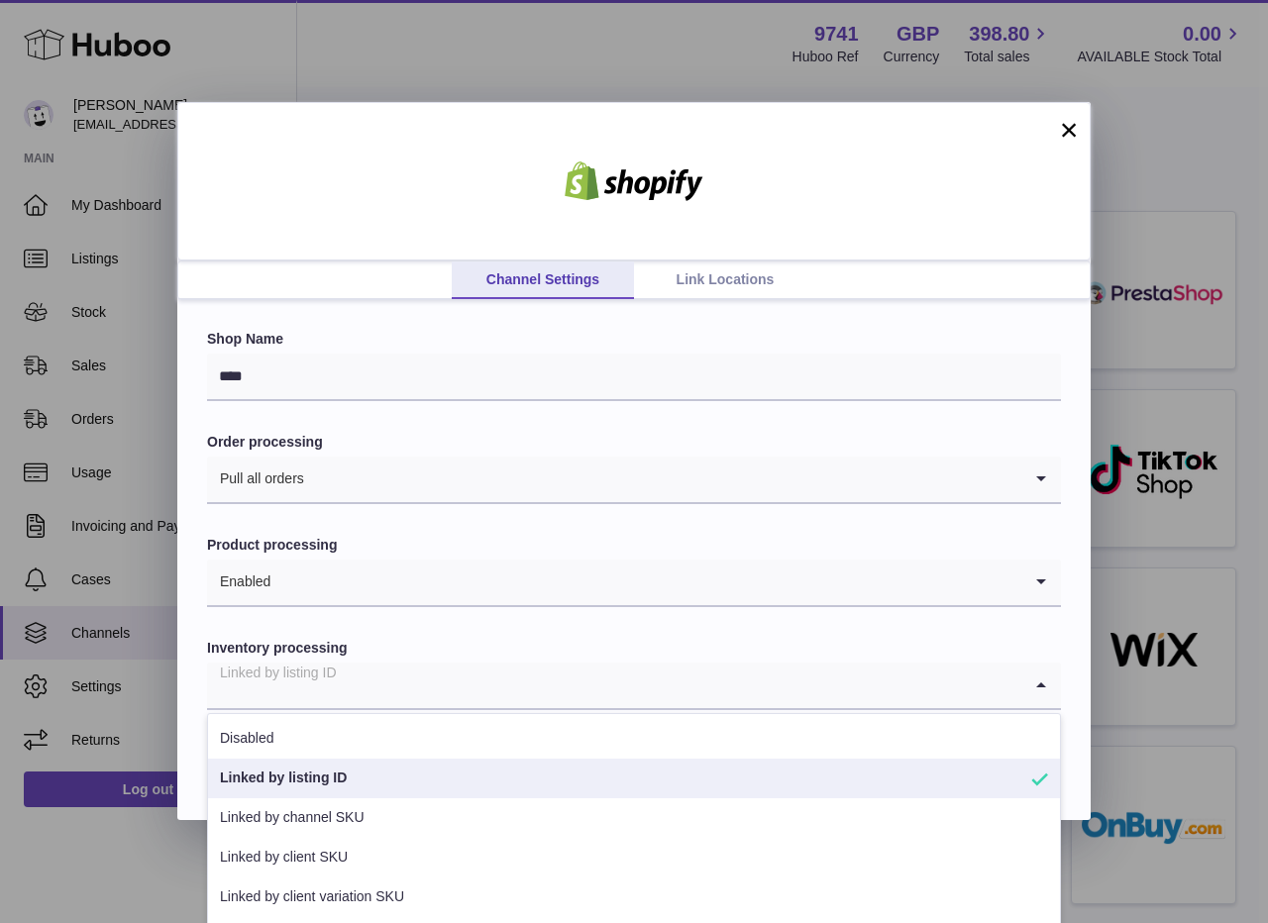
click at [421, 687] on input "Search for option" at bounding box center [614, 686] width 814 height 46
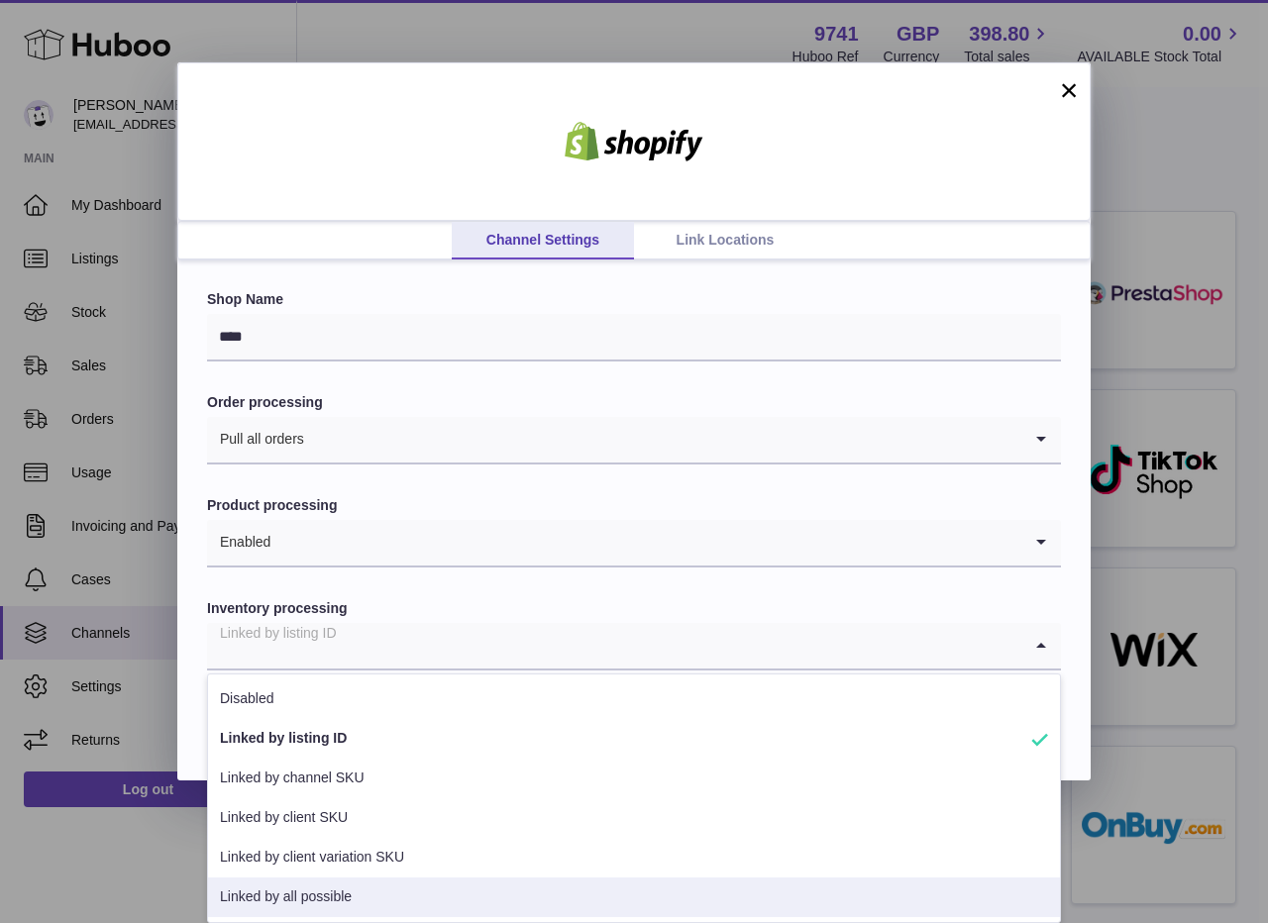
click at [339, 889] on li "Linked by all possible" at bounding box center [634, 897] width 852 height 40
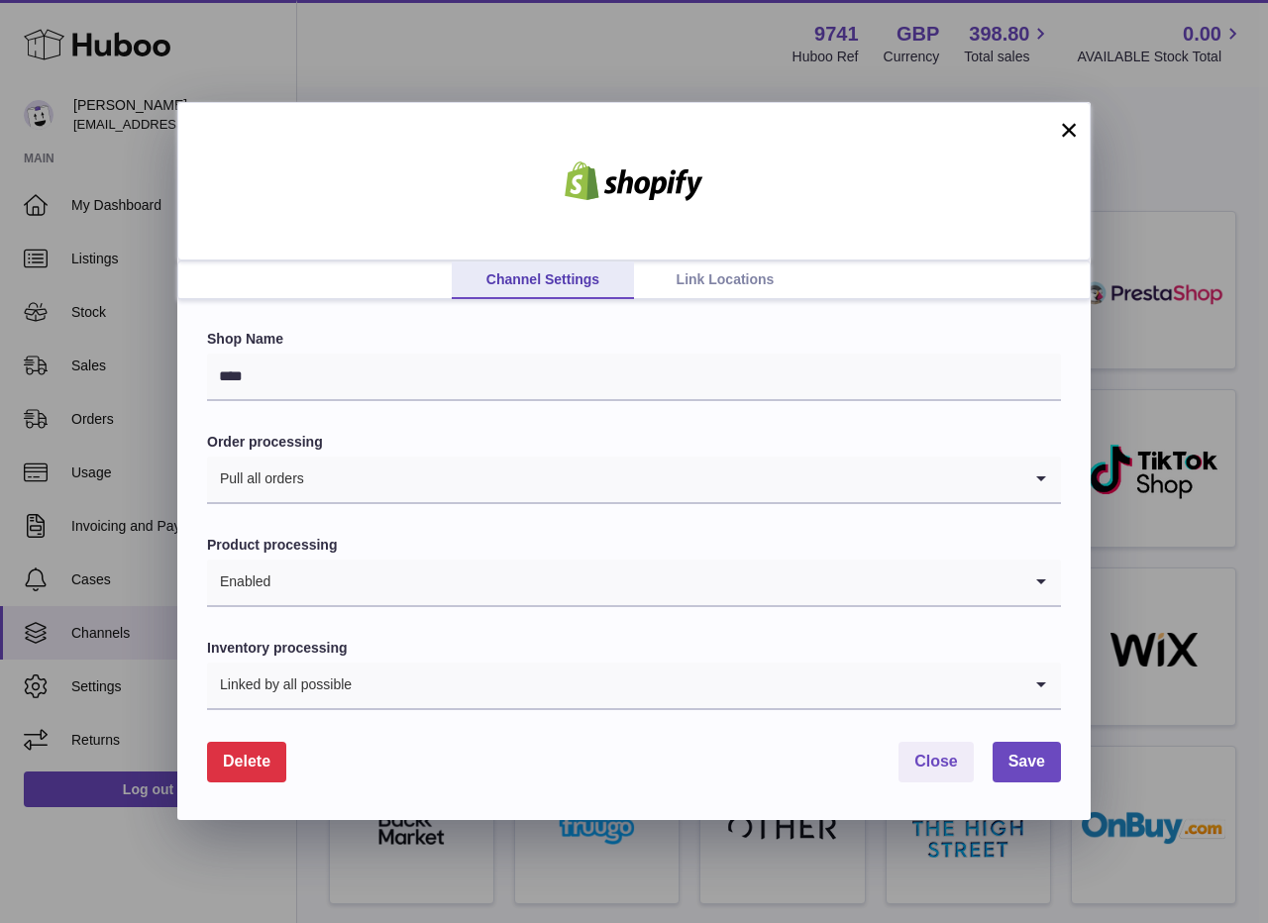
scroll to position [0, 0]
click at [1041, 774] on button "Save" at bounding box center [1026, 762] width 68 height 41
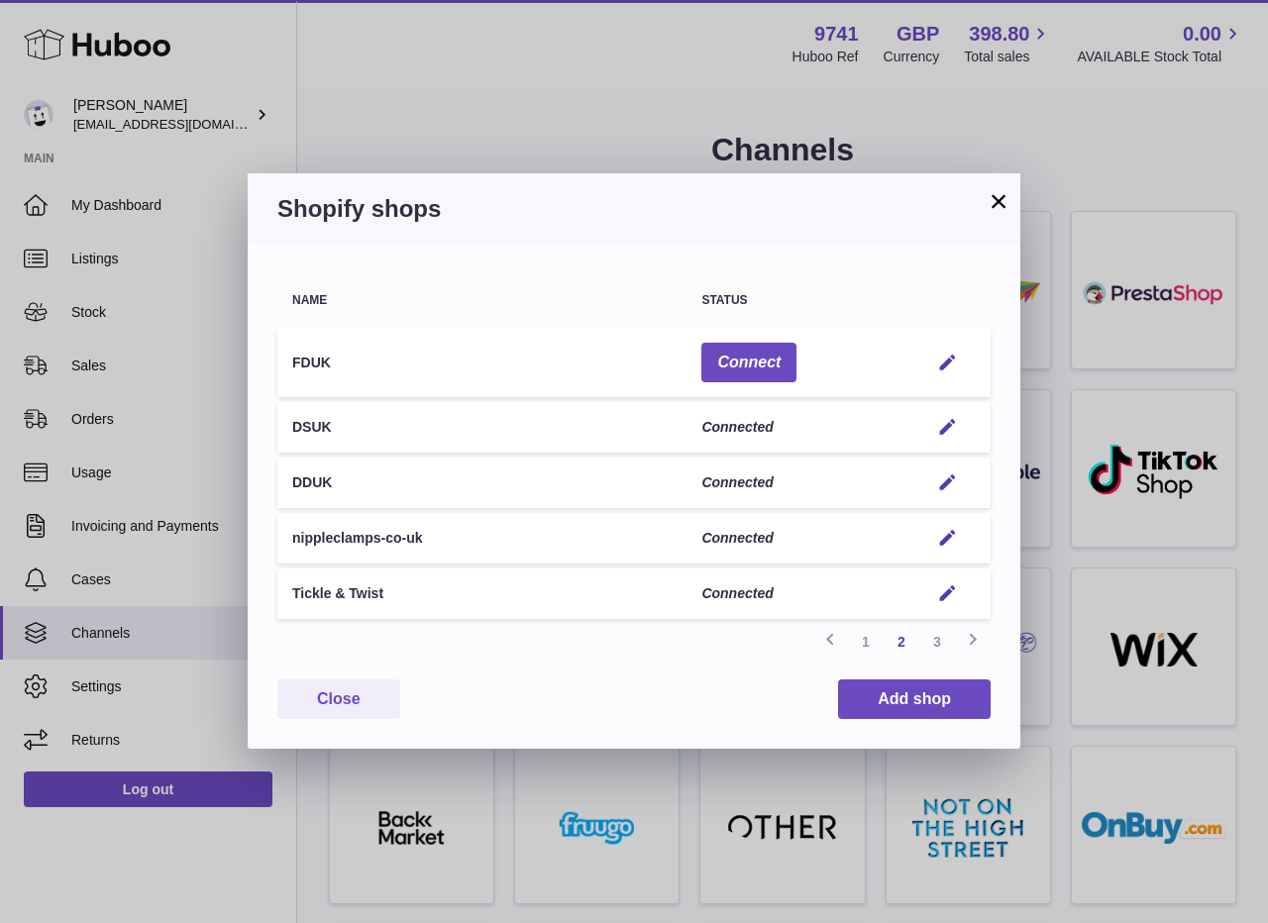
click at [997, 197] on button "×" at bounding box center [998, 201] width 24 height 24
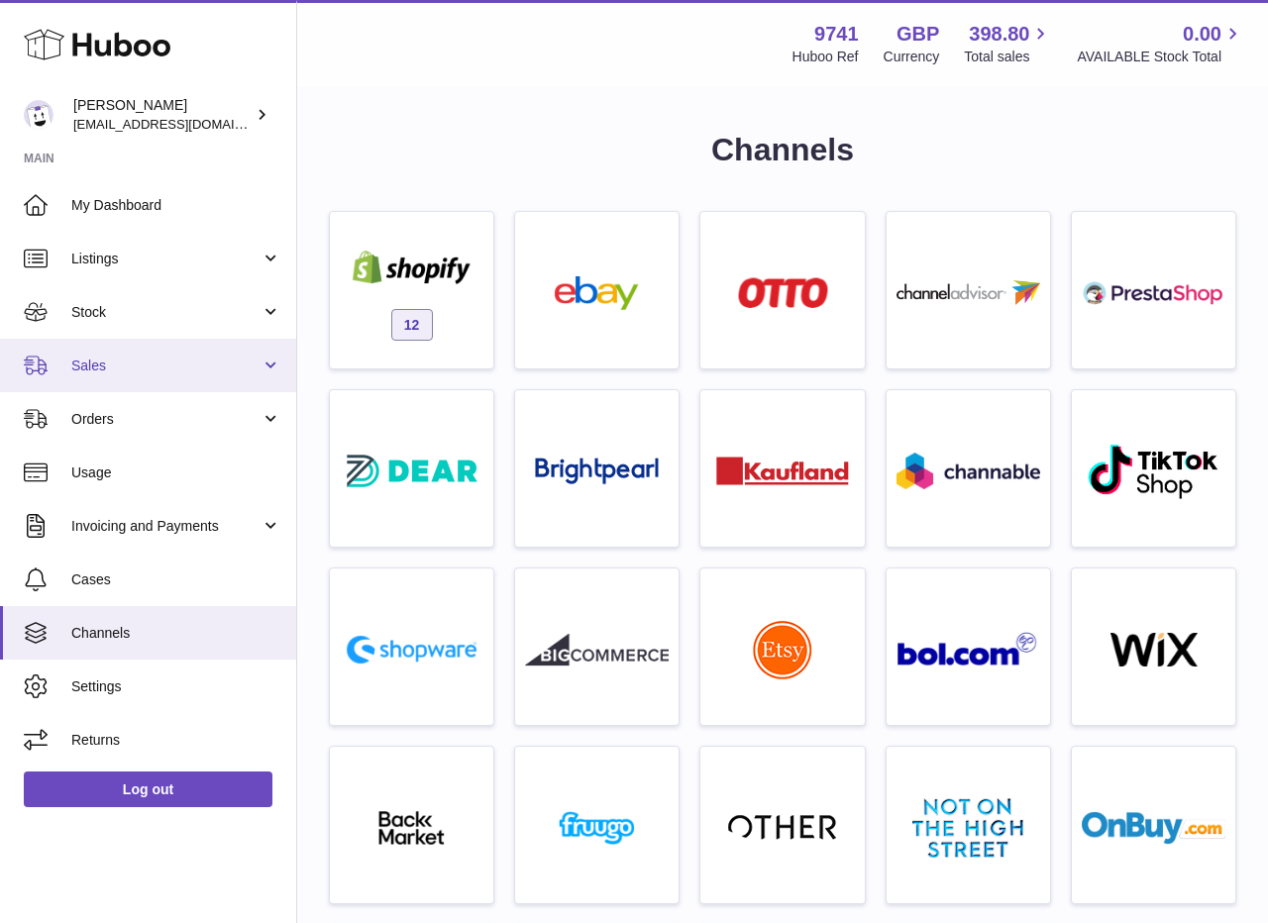
click at [109, 357] on span "Sales" at bounding box center [165, 366] width 189 height 19
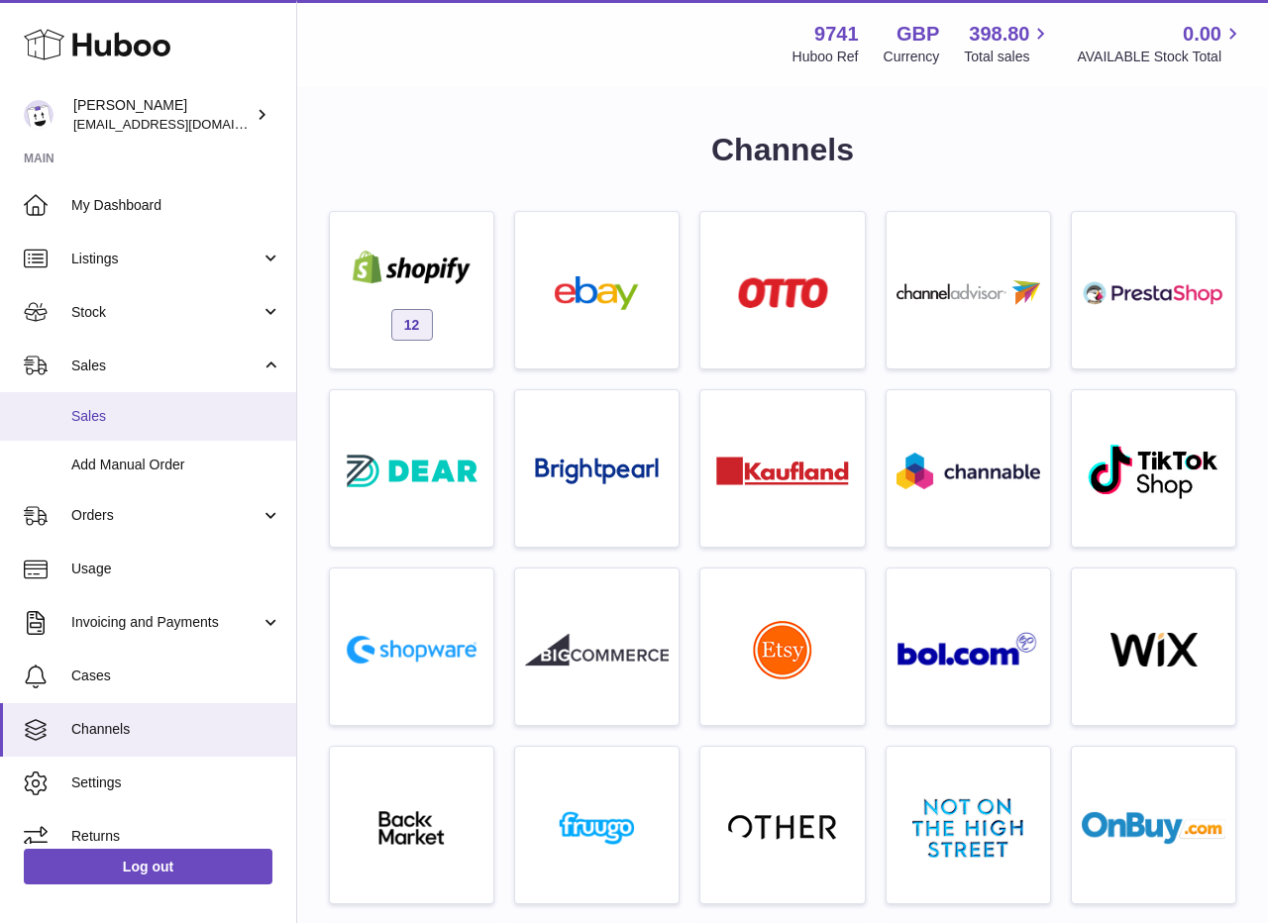
click at [113, 418] on span "Sales" at bounding box center [176, 416] width 210 height 19
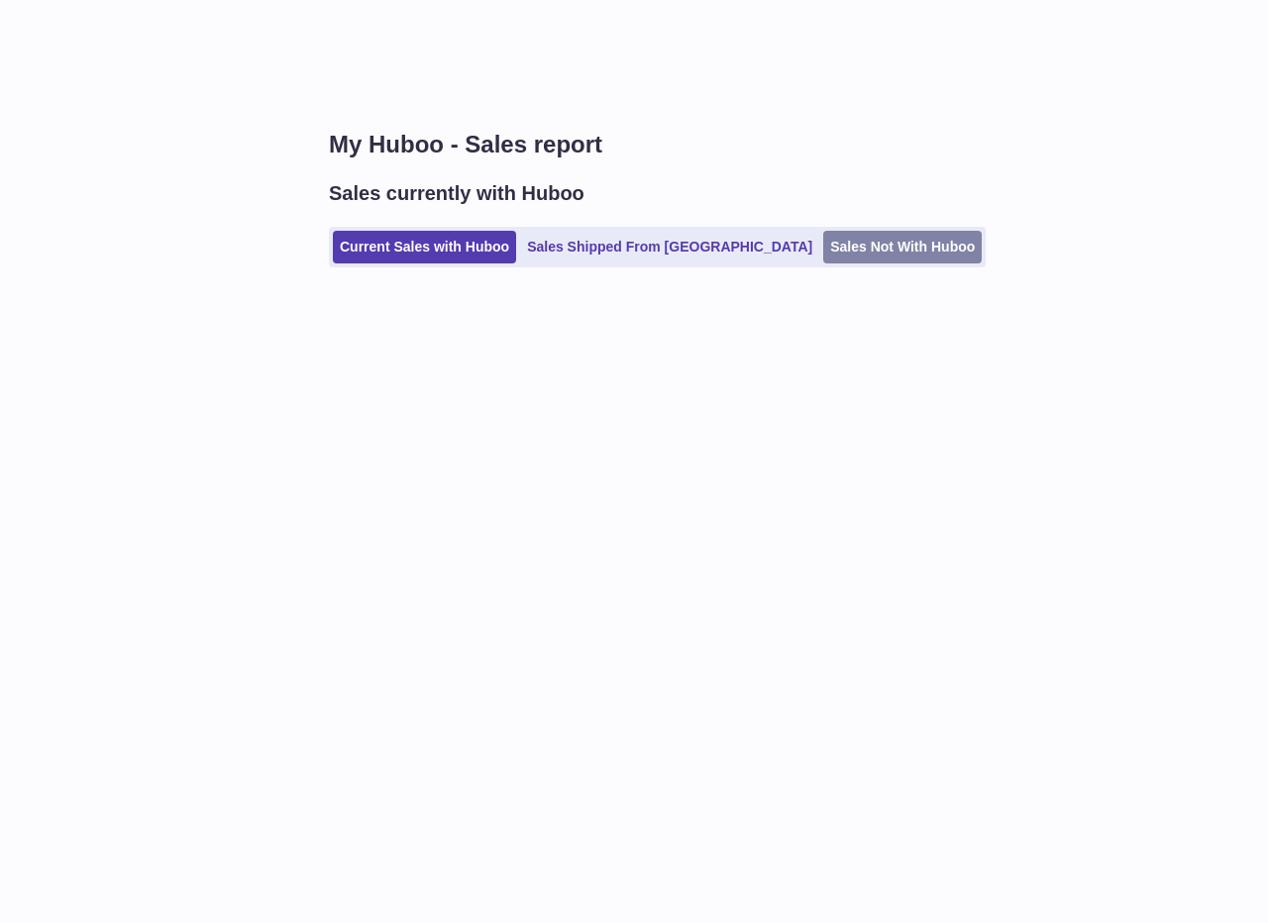
click at [823, 255] on link "Sales Not With Huboo" at bounding box center [902, 247] width 158 height 33
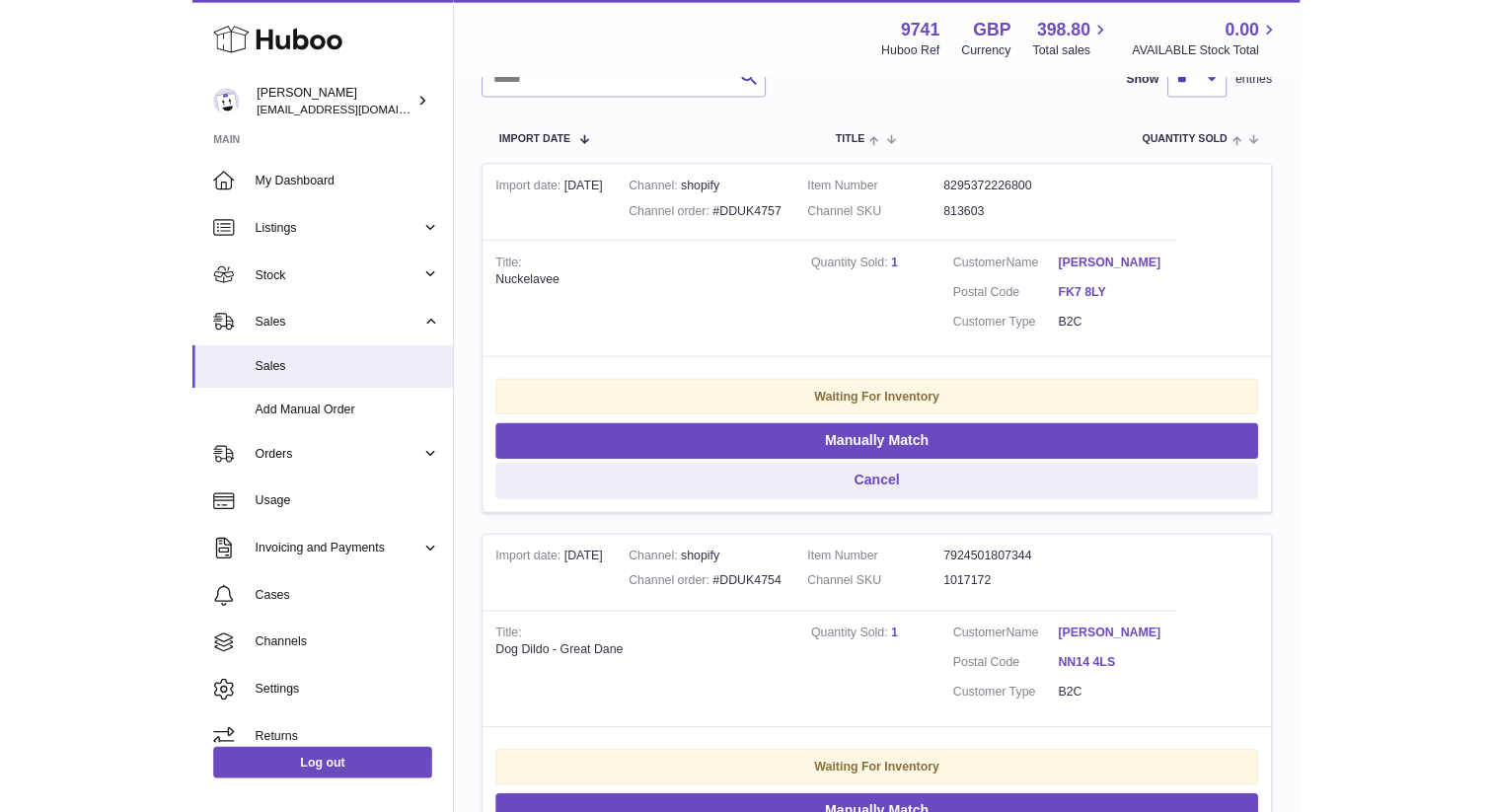
scroll to position [297, 0]
